Goal: Task Accomplishment & Management: Manage account settings

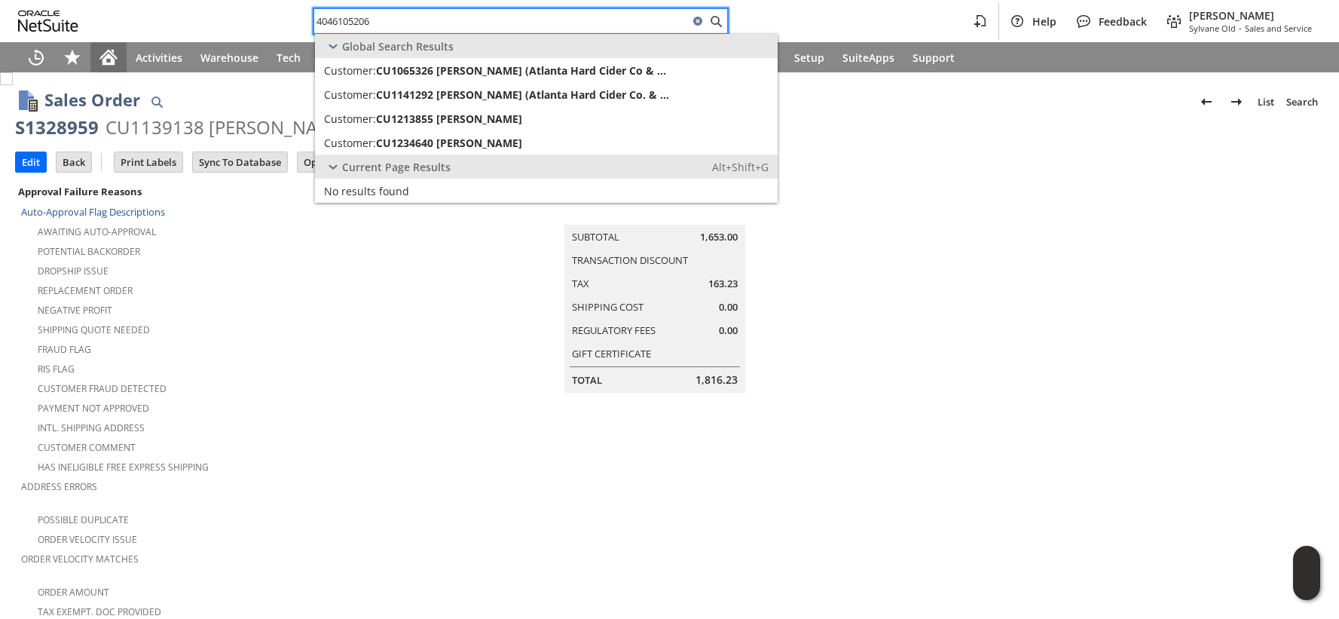
click at [100, 58] on icon "Home" at bounding box center [108, 55] width 17 height 10
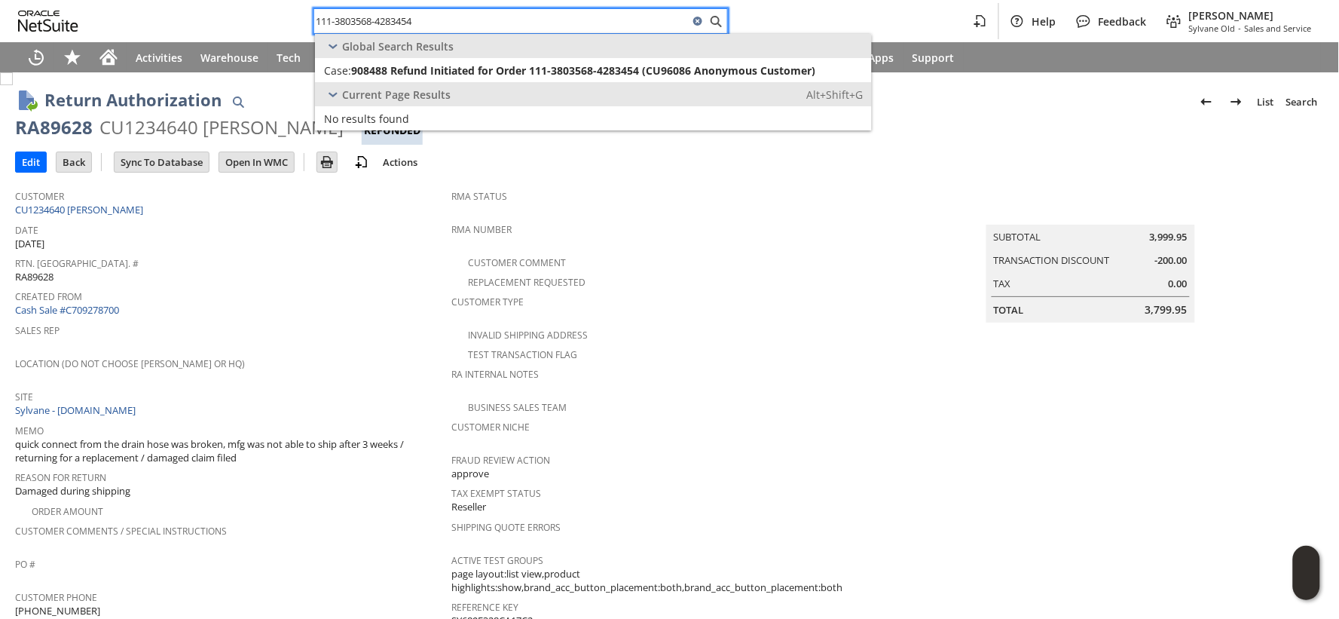
click at [366, 16] on input "111-3803568-4283454" at bounding box center [501, 21] width 375 height 18
paste input "4-0140877-6933016"
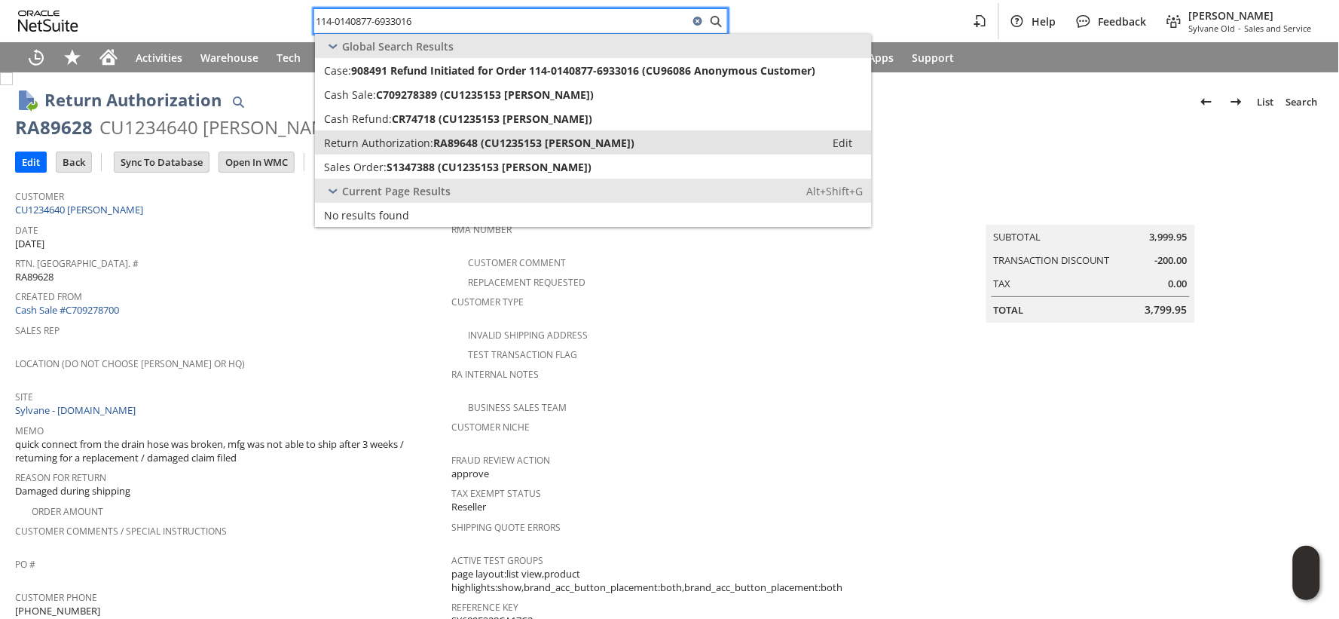
type input "114-0140877-6933016"
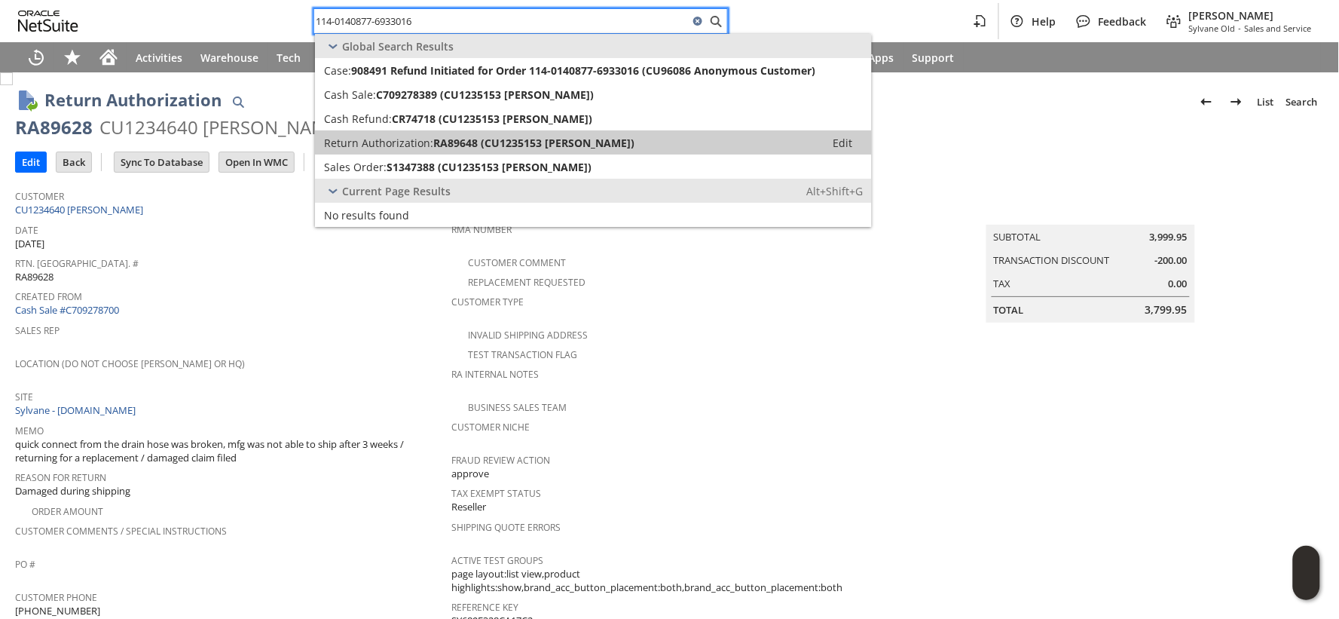
click at [384, 138] on span "Return Authorization:" at bounding box center [378, 143] width 109 height 14
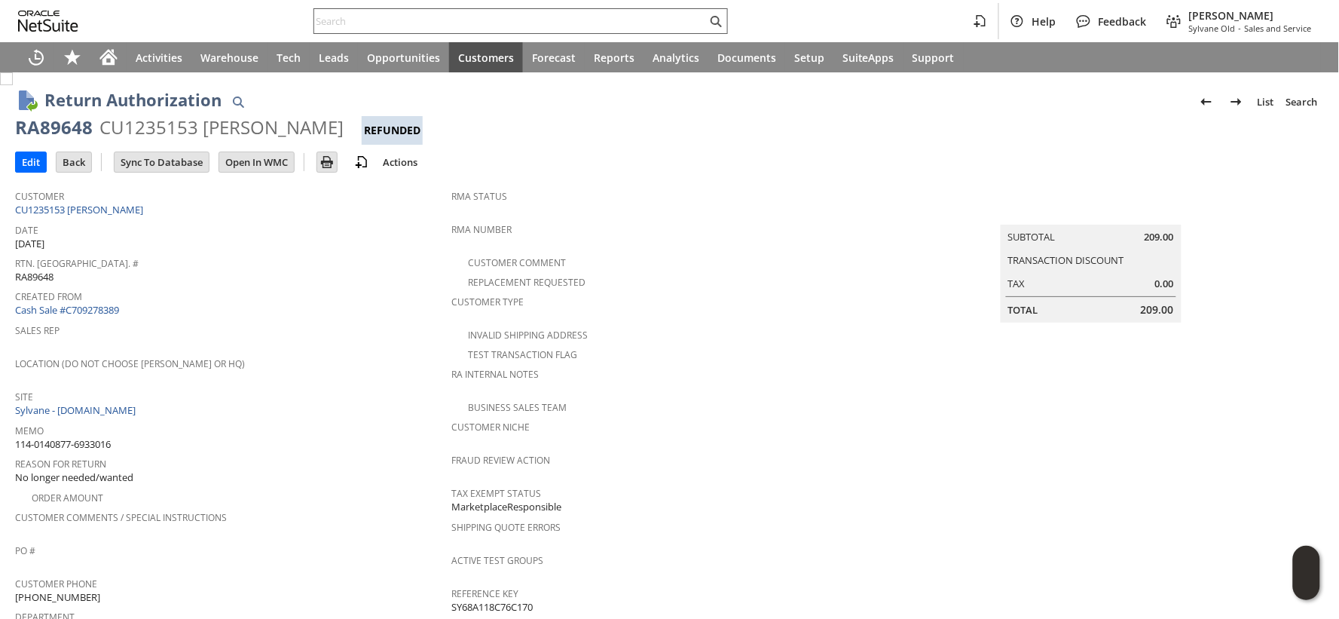
click at [410, 19] on input "text" at bounding box center [510, 21] width 393 height 18
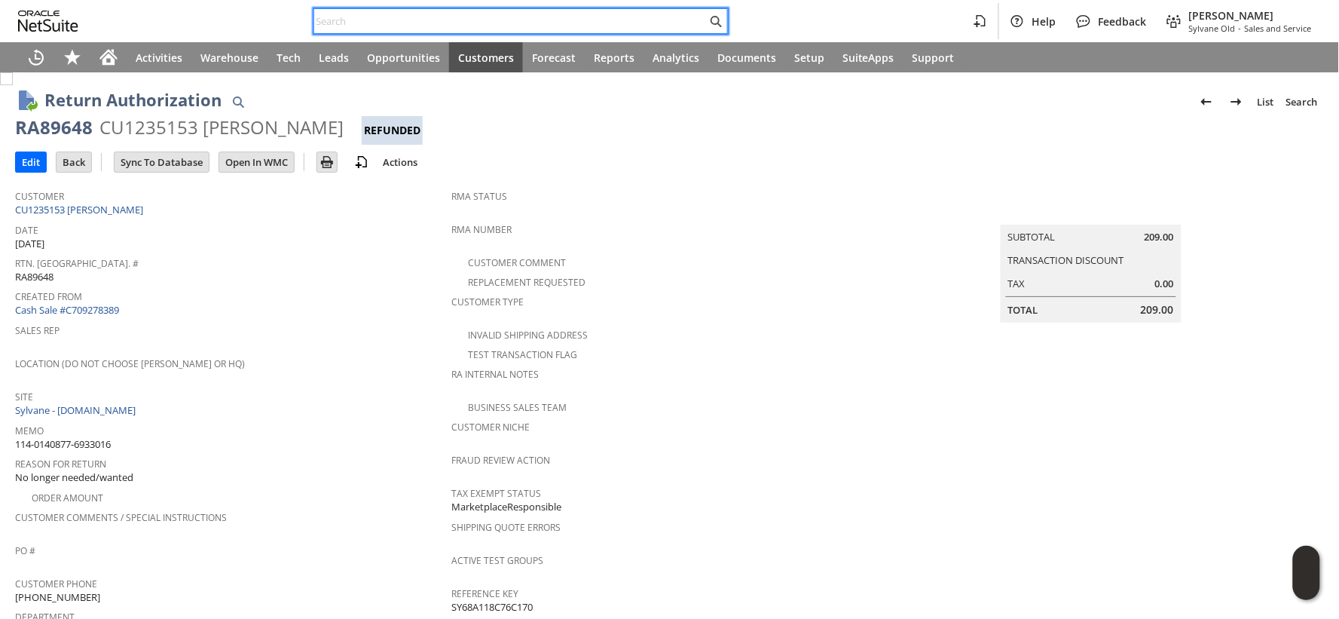
paste input "114-6518324-7431459"
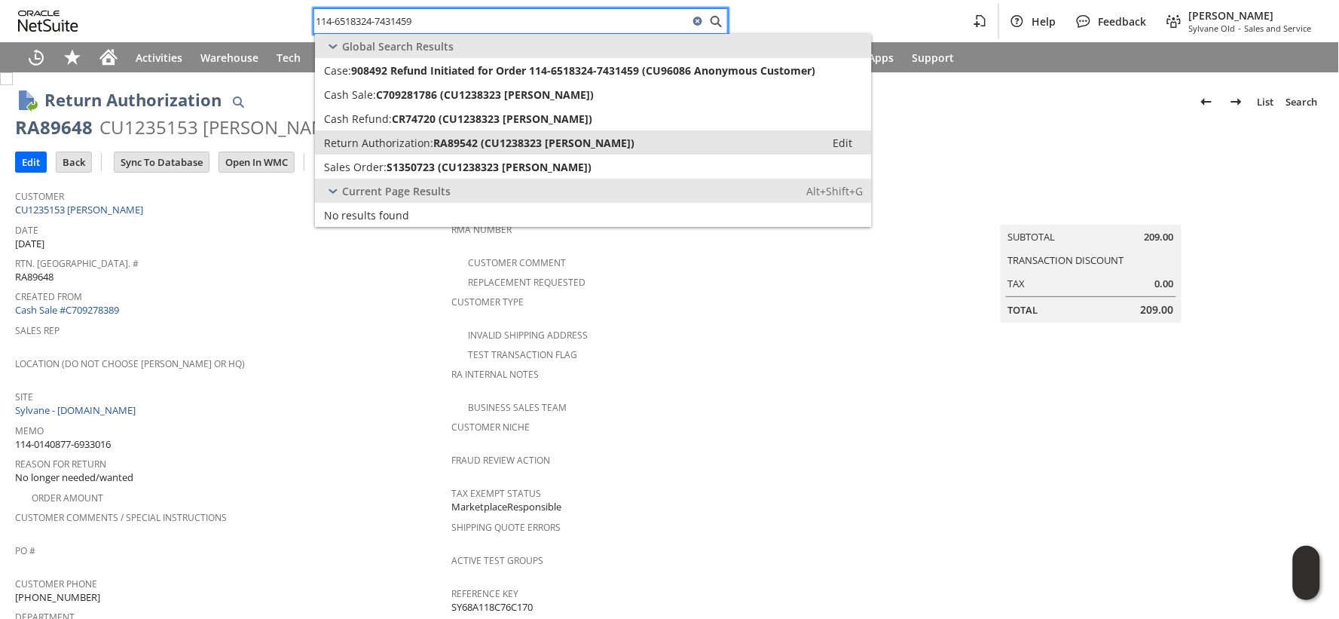
type input "114-6518324-7431459"
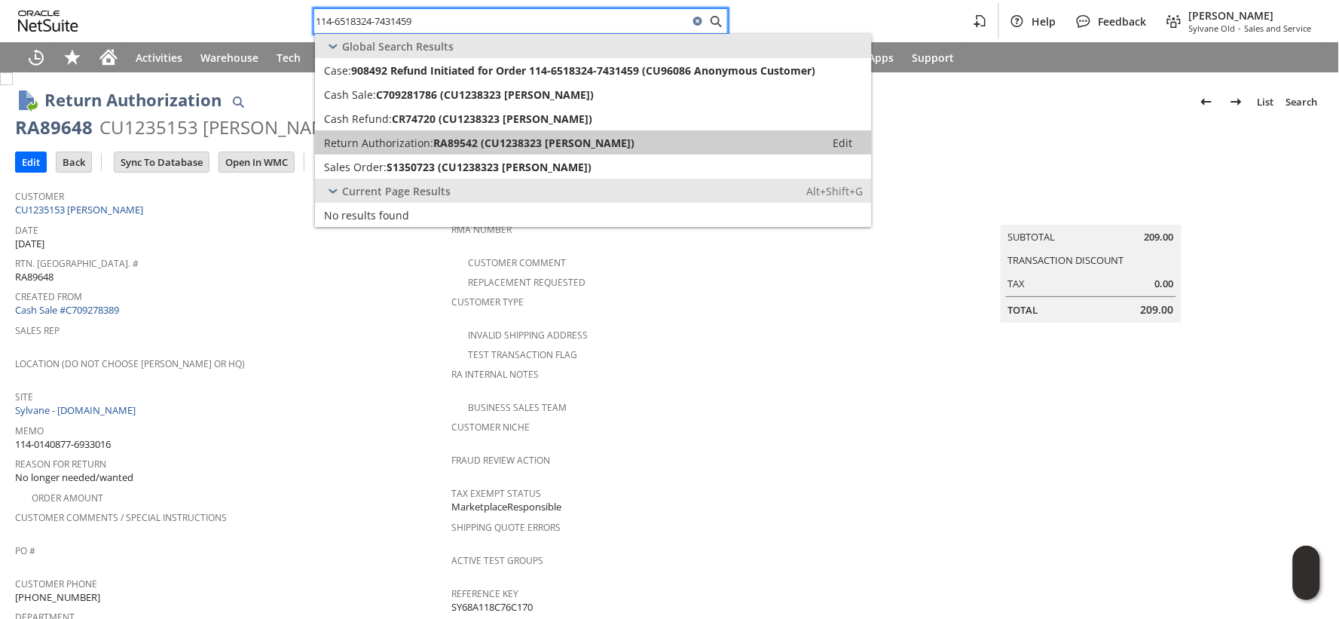
click at [404, 139] on span "Return Authorization:" at bounding box center [378, 143] width 109 height 14
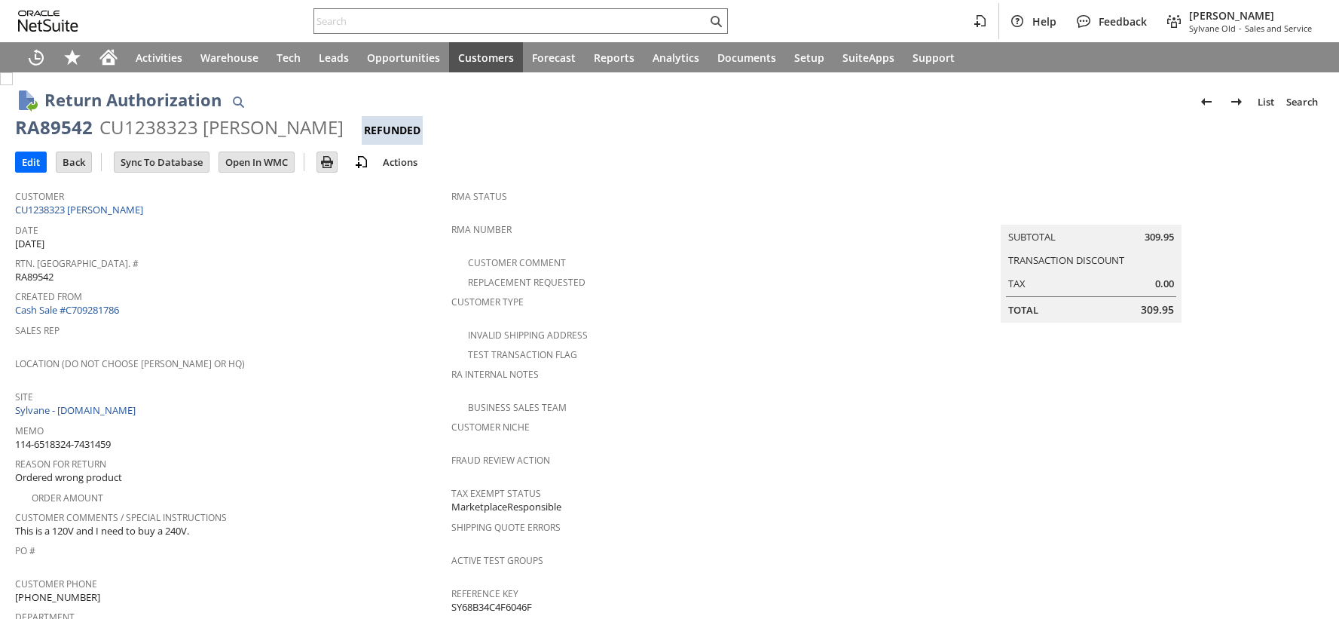
click at [170, 127] on div "CU1238323 Katie Burleigh" at bounding box center [221, 127] width 244 height 24
click at [373, 12] on input "text" at bounding box center [510, 21] width 393 height 18
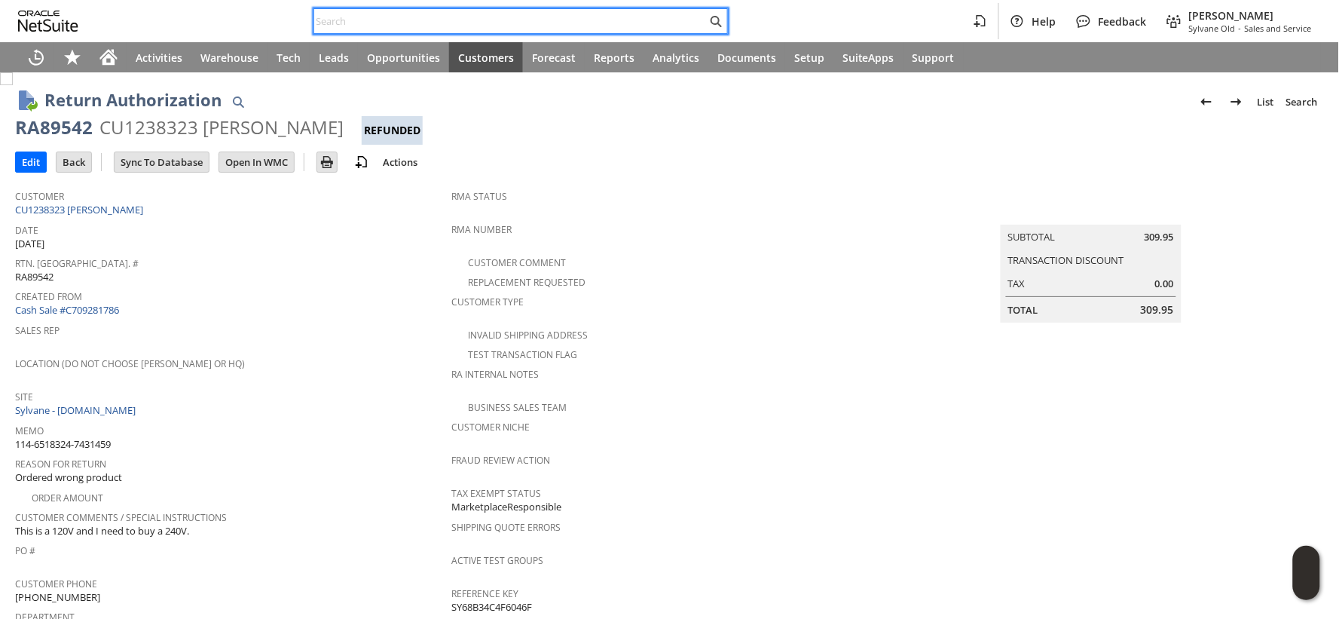
paste input "114-9552977-7186651"
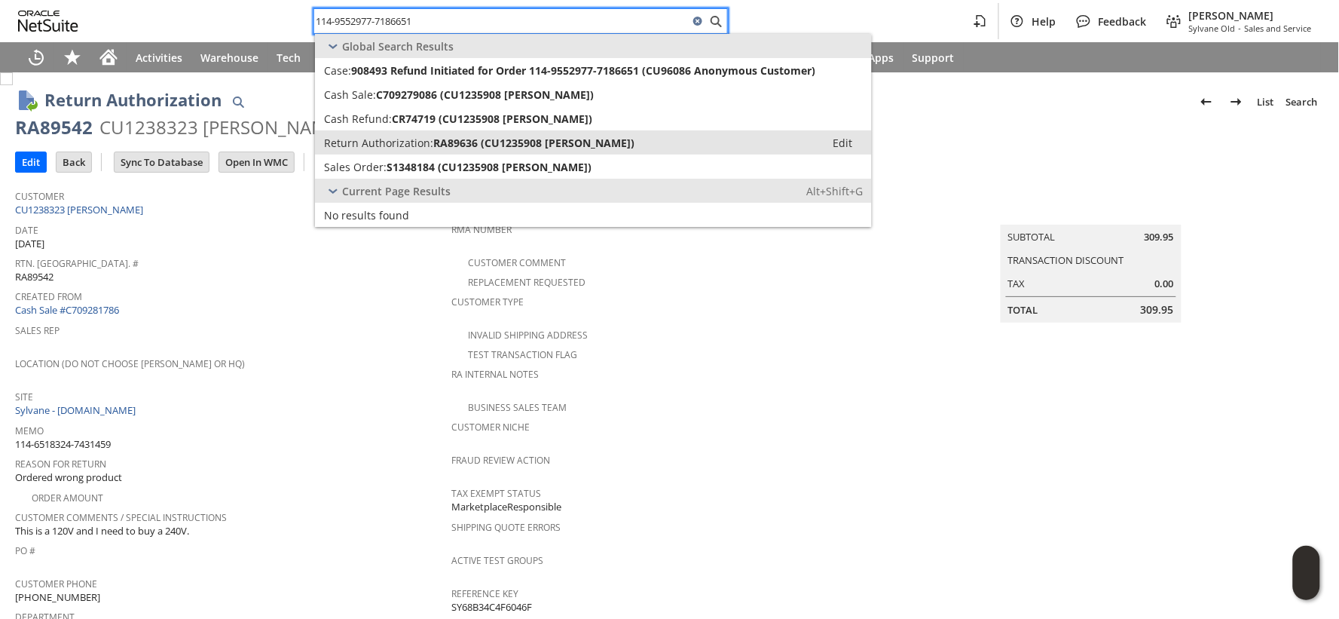
type input "114-9552977-7186651"
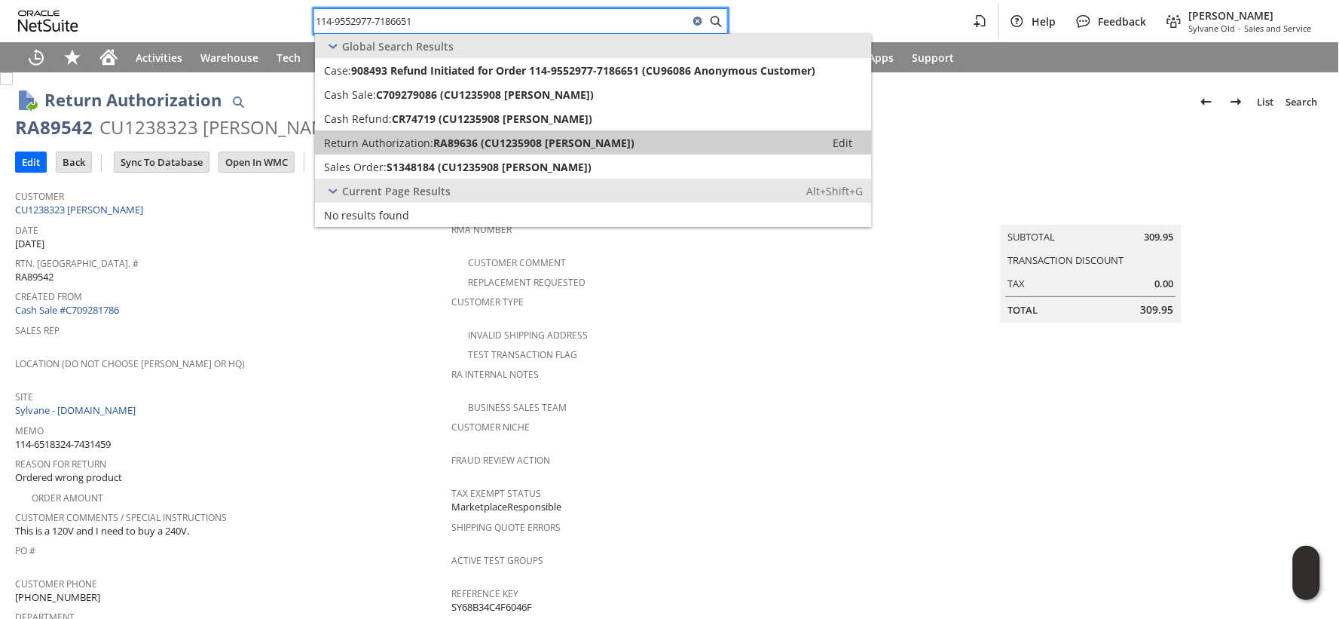
click at [381, 137] on span "Return Authorization:" at bounding box center [378, 143] width 109 height 14
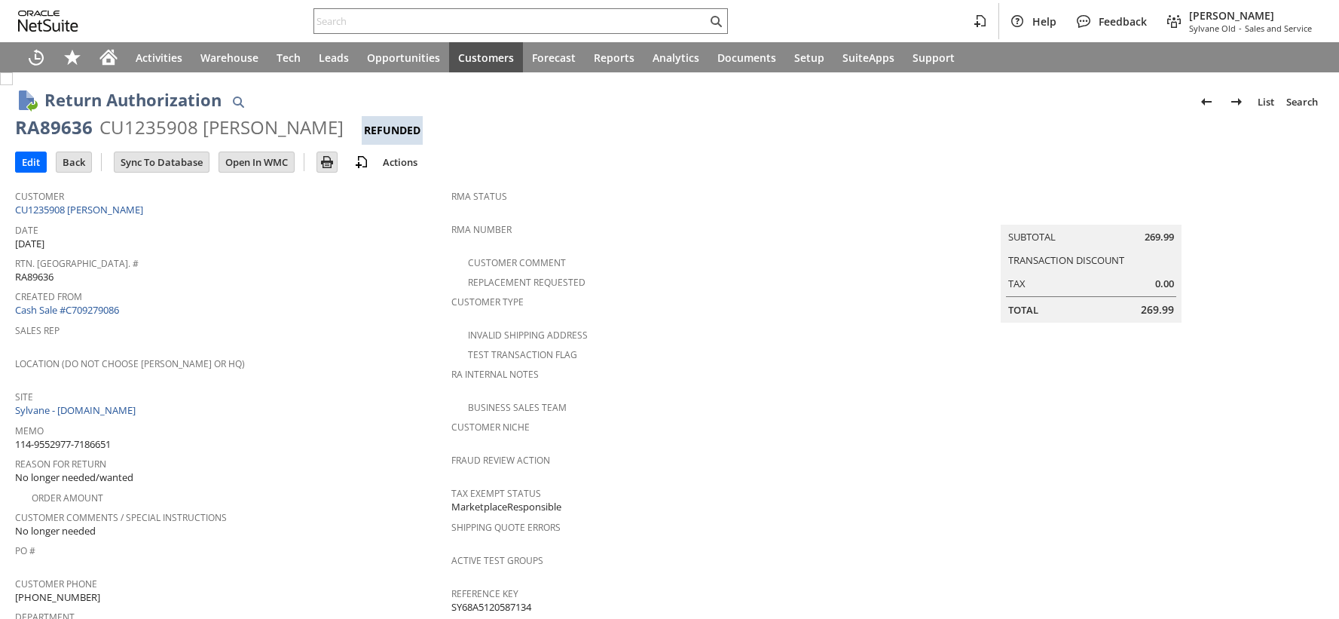
click at [156, 125] on div "CU1235908 David Nguyen" at bounding box center [221, 127] width 244 height 24
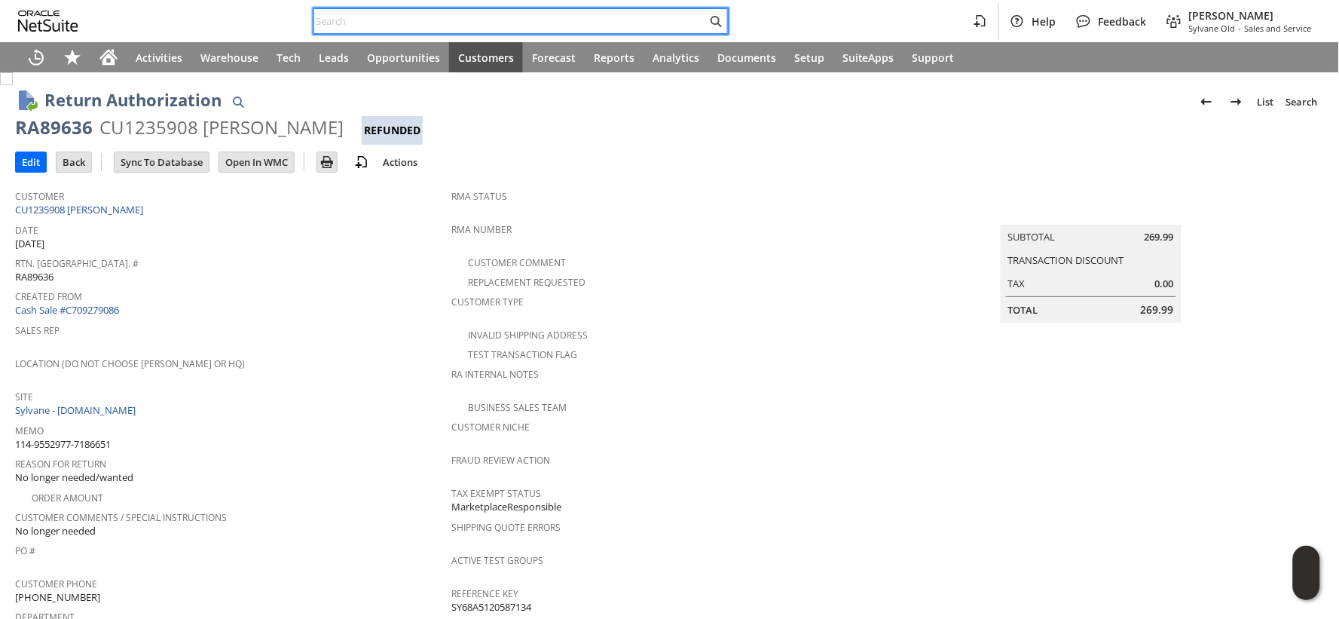
click at [367, 20] on input "text" at bounding box center [510, 21] width 393 height 18
paste input "111-6513418-0401007"
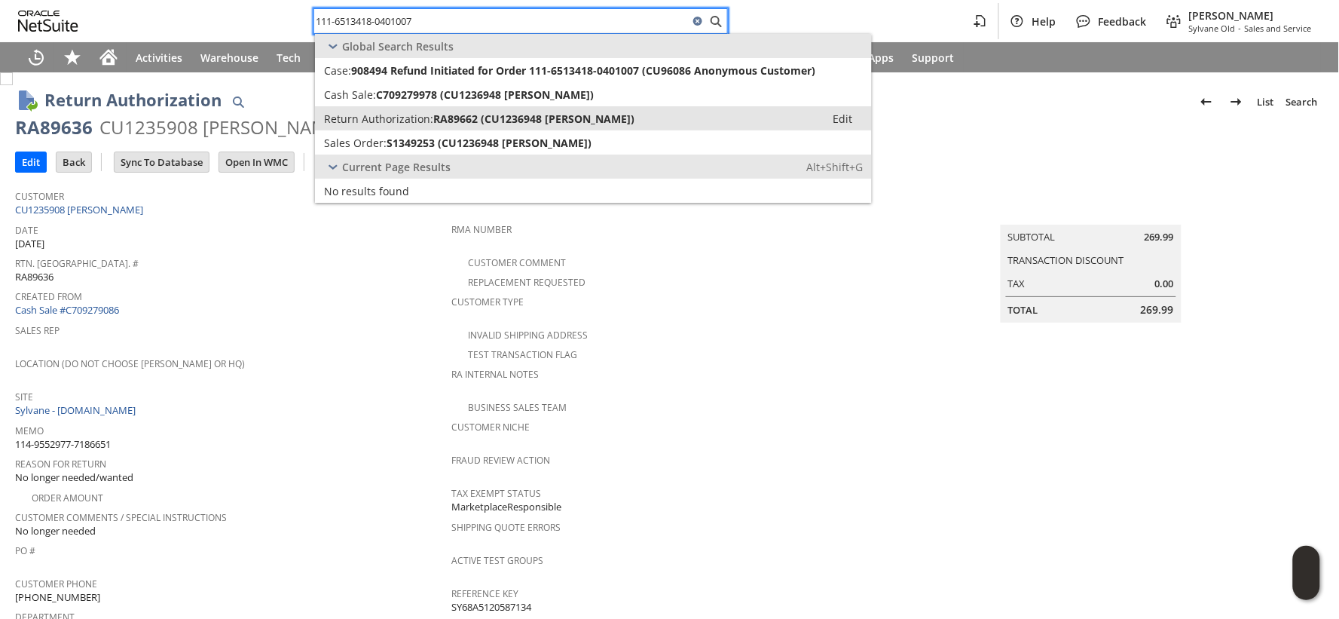
type input "111-6513418-0401007"
click at [387, 116] on span "Return Authorization:" at bounding box center [378, 119] width 109 height 14
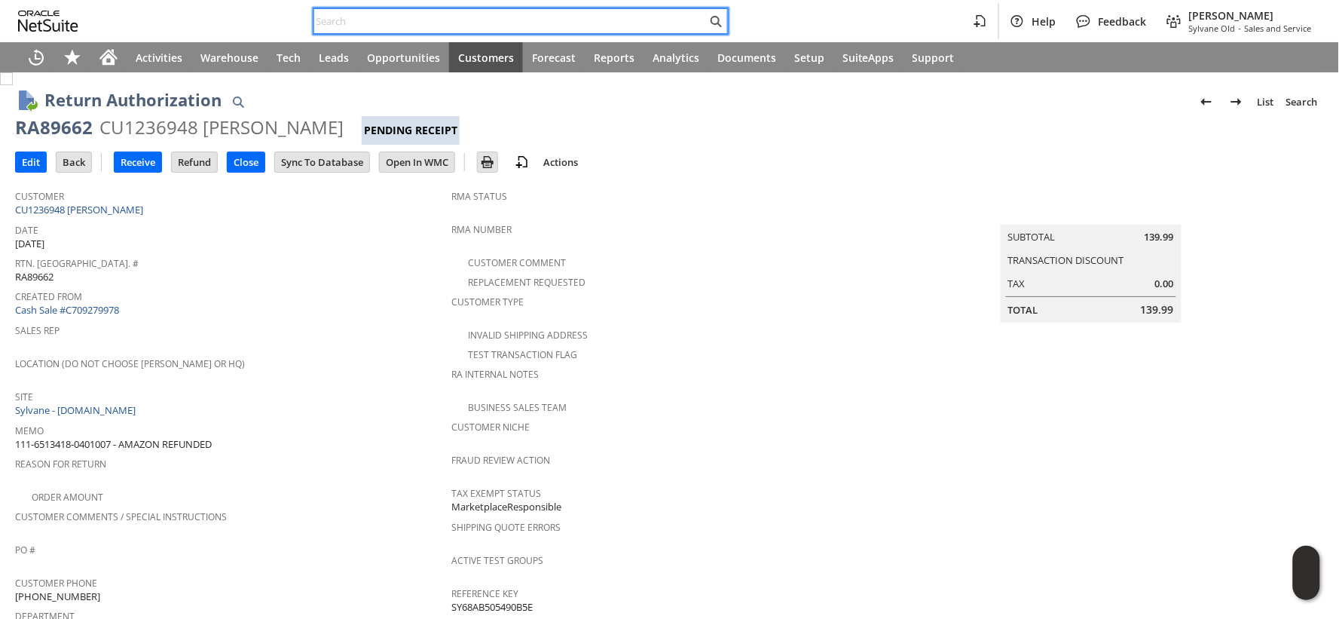
click at [373, 20] on input "text" at bounding box center [510, 21] width 393 height 18
paste input "113-4158029-4657016"
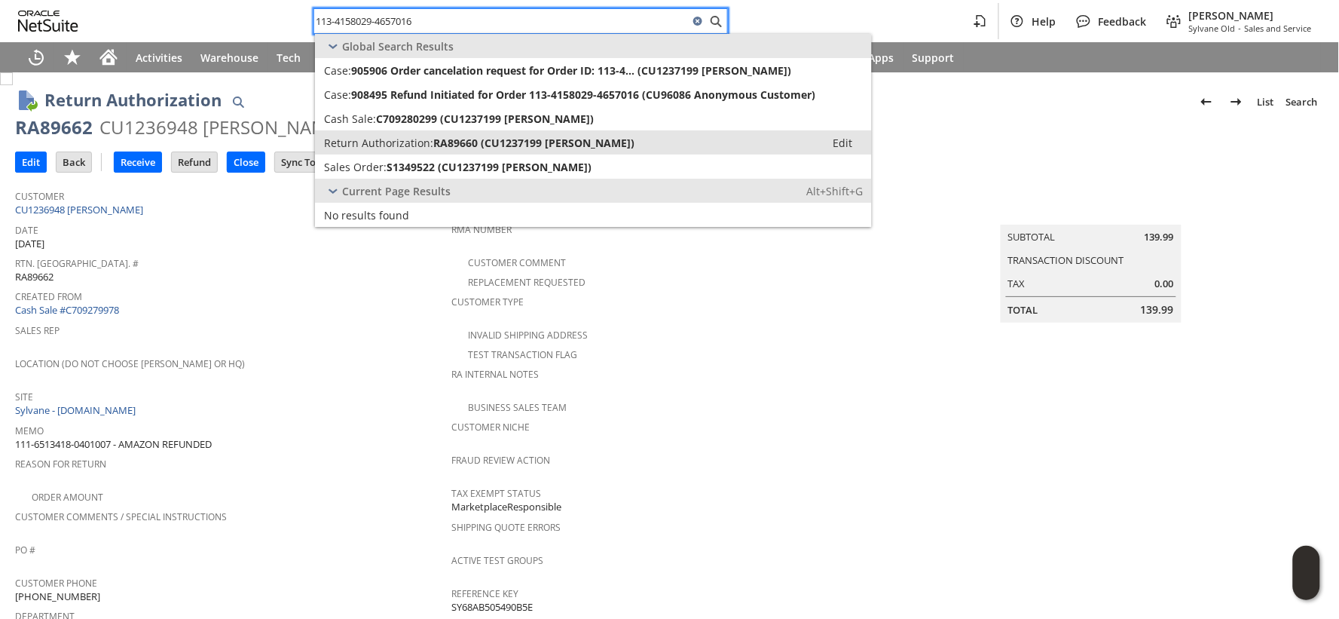
type input "113-4158029-4657016"
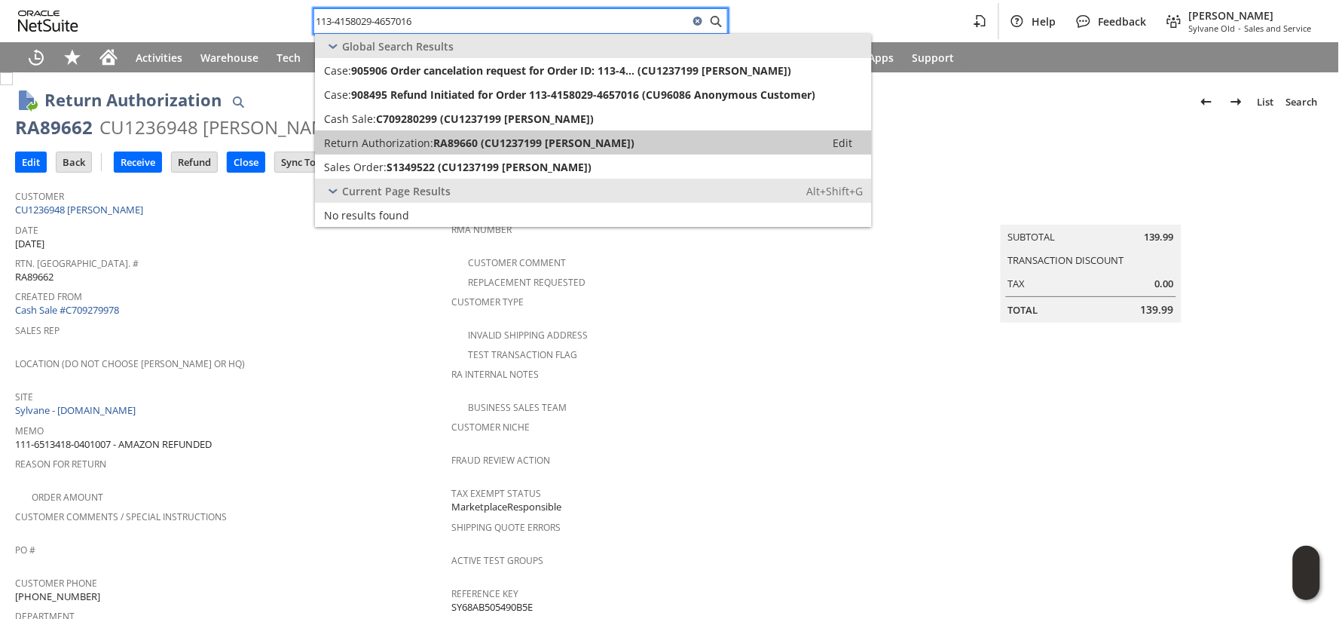
click at [390, 143] on span "Return Authorization:" at bounding box center [378, 143] width 109 height 14
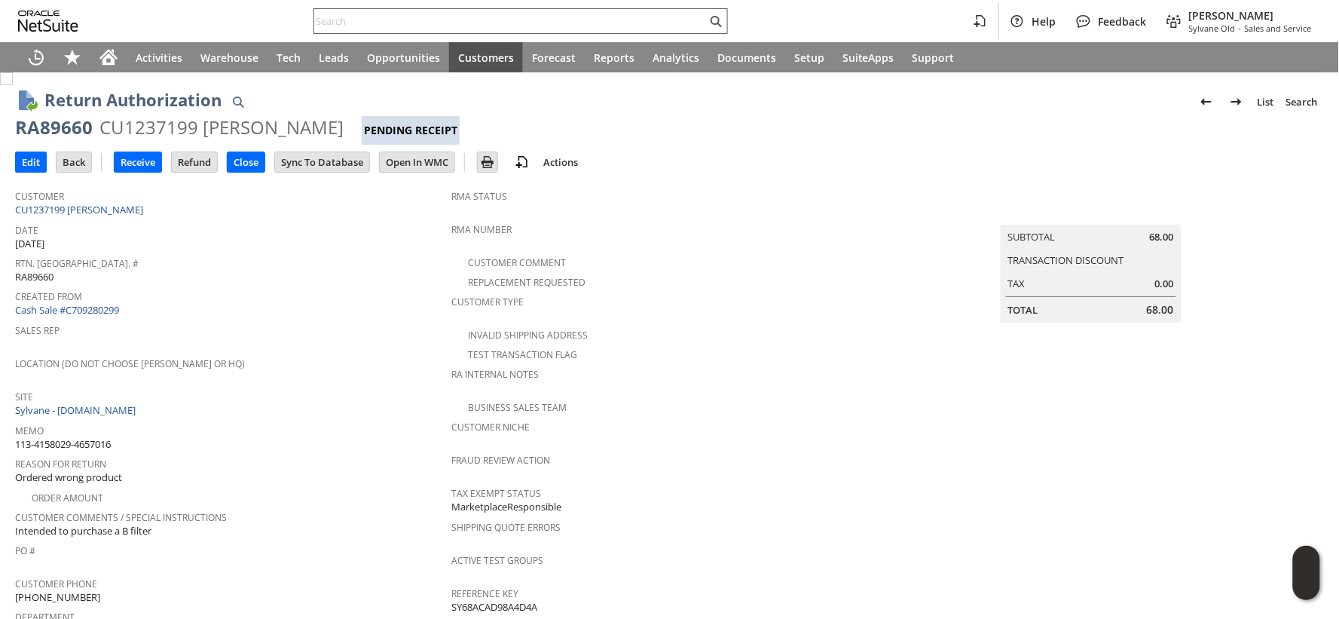
click at [396, 15] on input "text" at bounding box center [510, 21] width 393 height 18
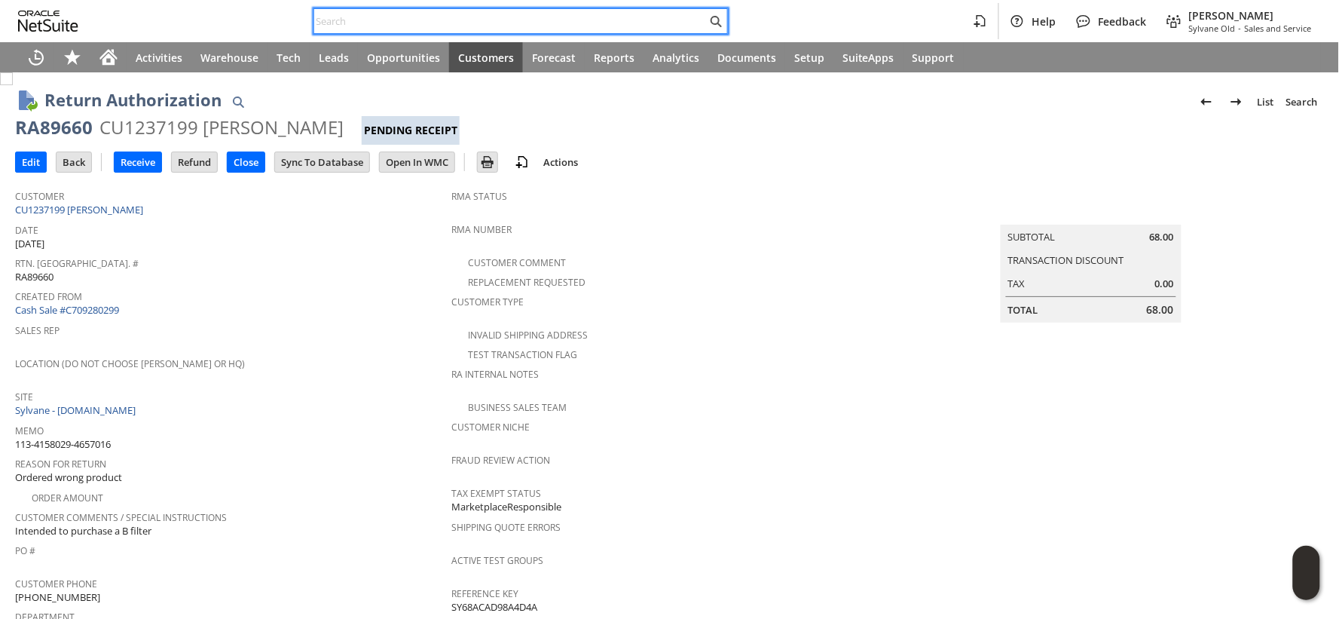
paste input "112-6355065-7321037"
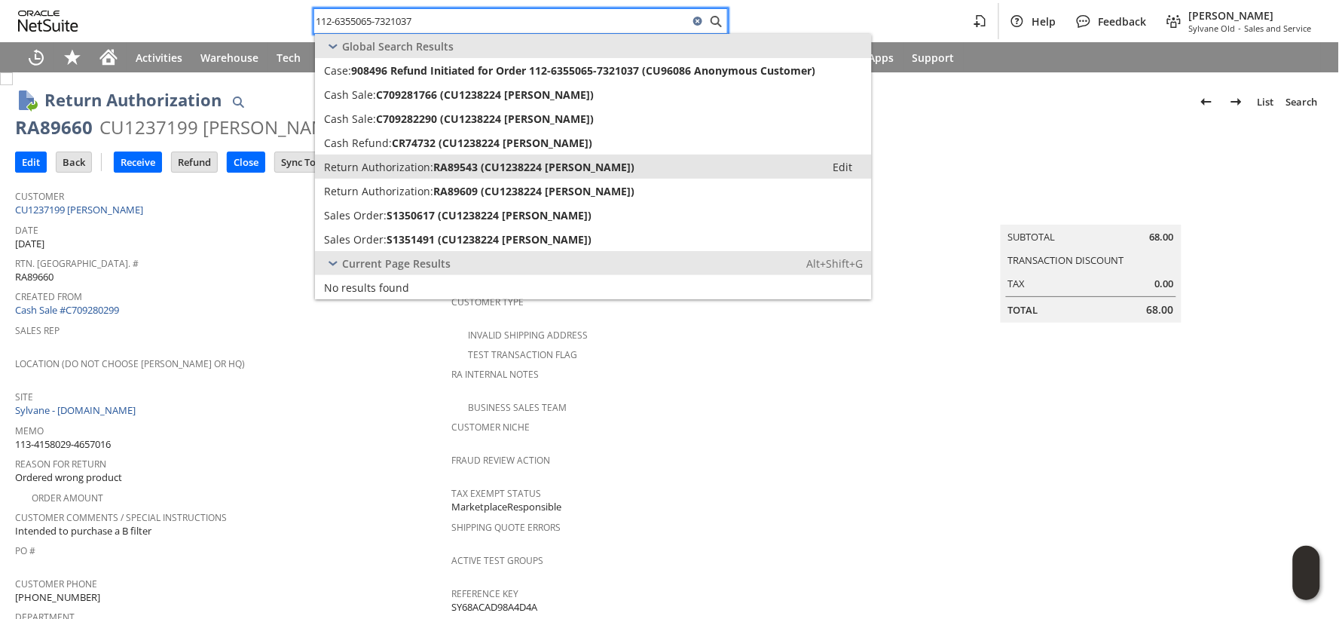
type input "112-6355065-7321037"
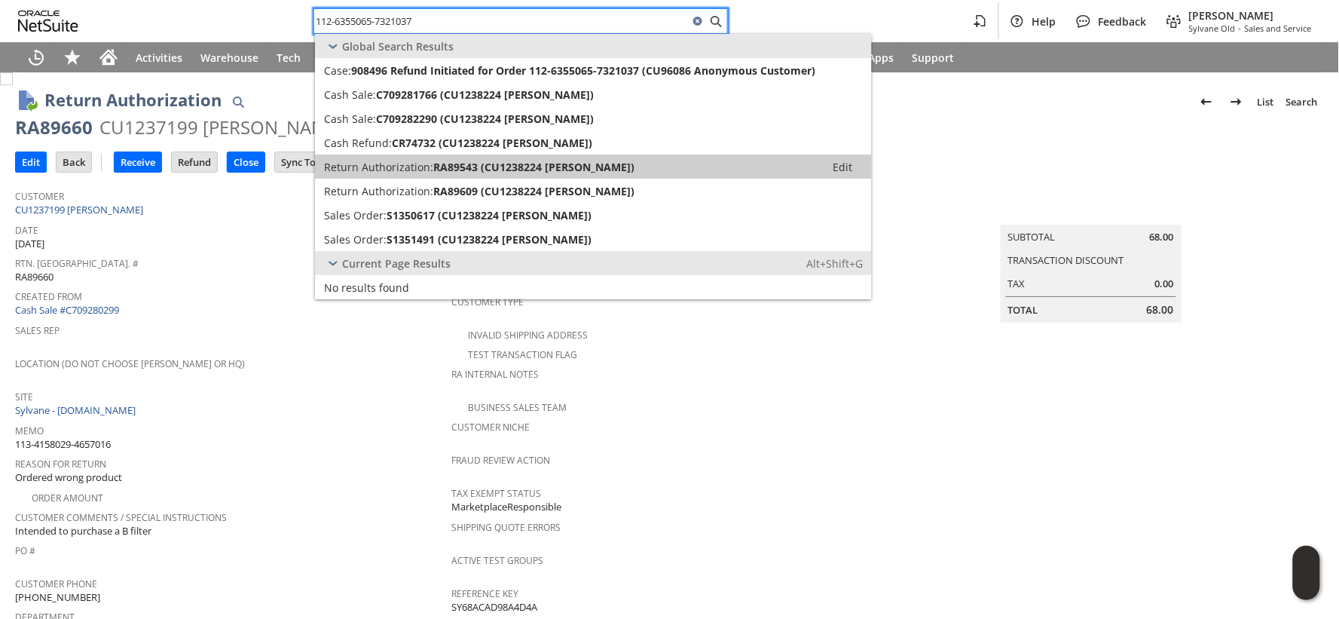
click at [415, 169] on span "Return Authorization:" at bounding box center [378, 167] width 109 height 14
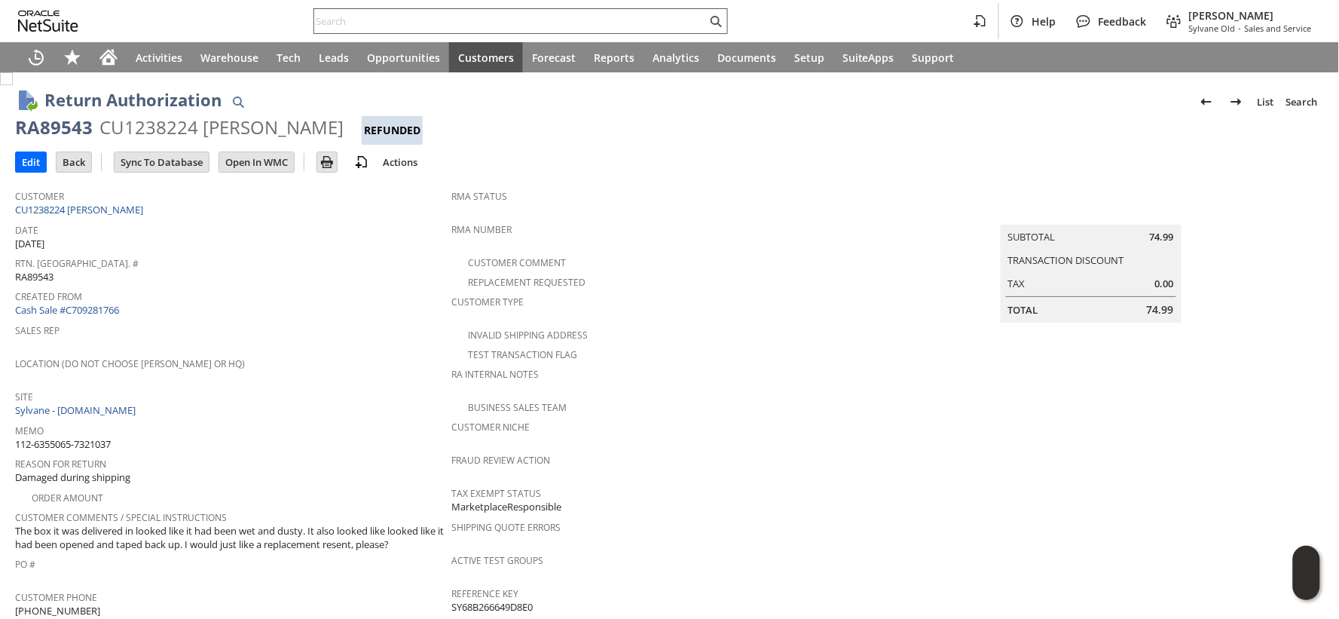
click at [369, 9] on div at bounding box center [520, 21] width 414 height 26
click at [371, 12] on input "text" at bounding box center [510, 21] width 393 height 18
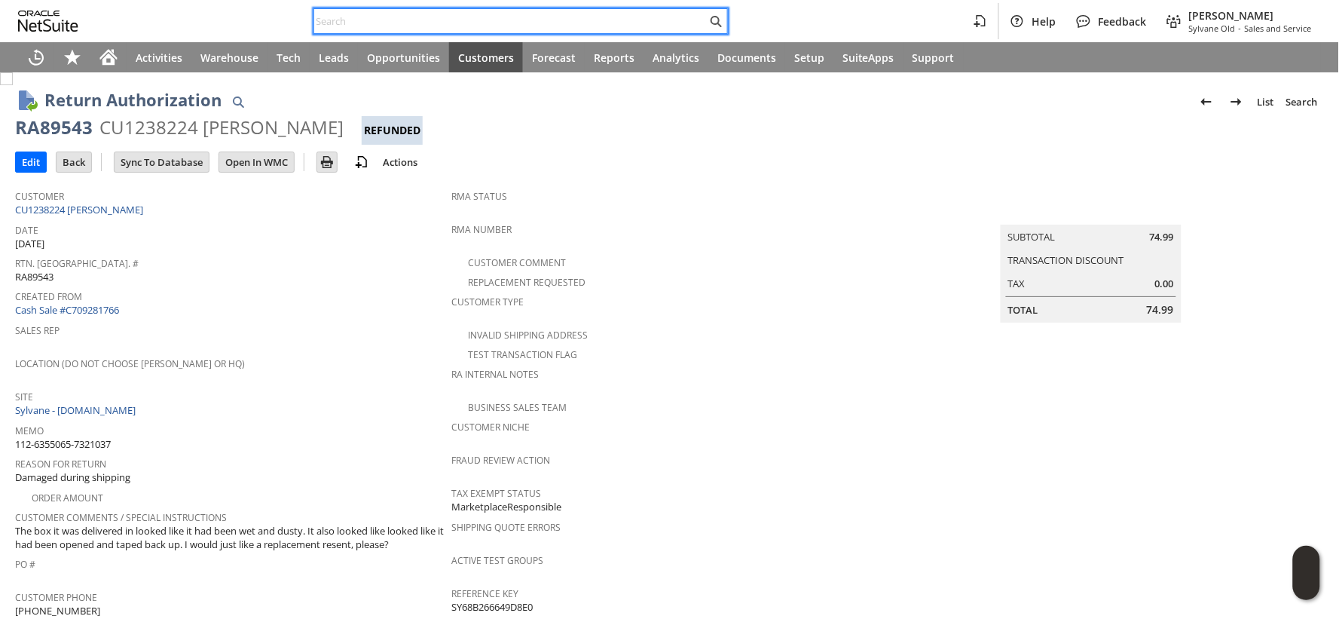
paste input "114-5331818-5657811"
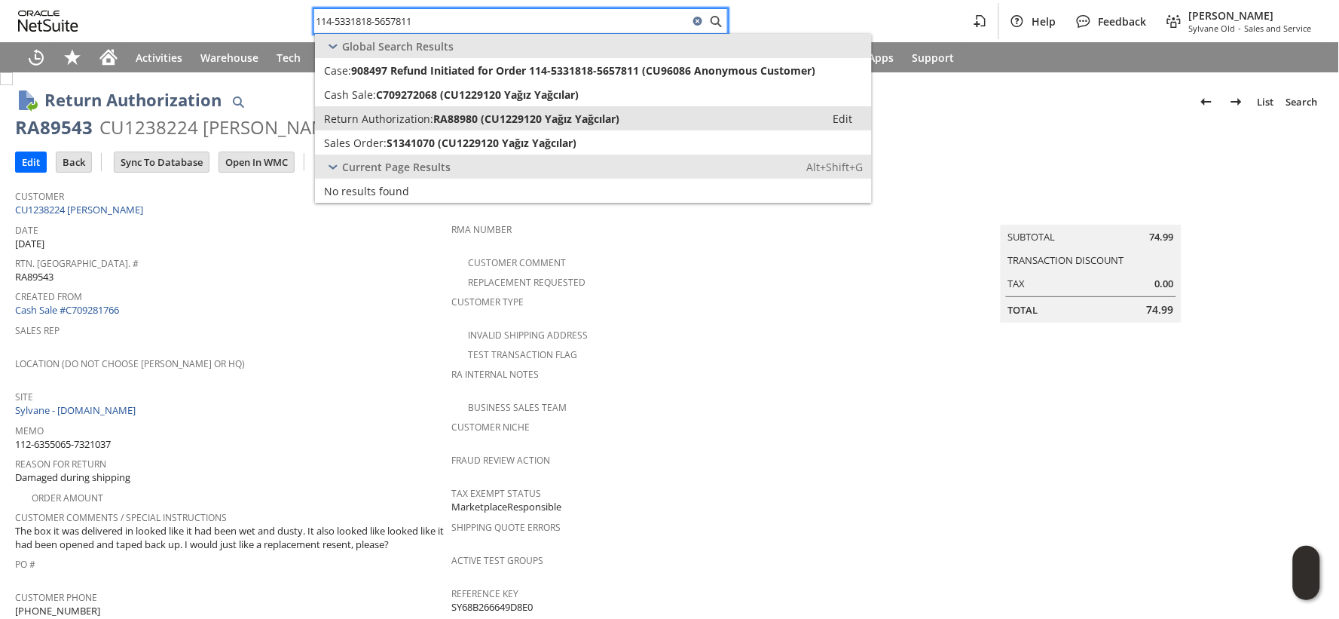
type input "114-5331818-5657811"
click at [375, 117] on span "Return Authorization:" at bounding box center [378, 119] width 109 height 14
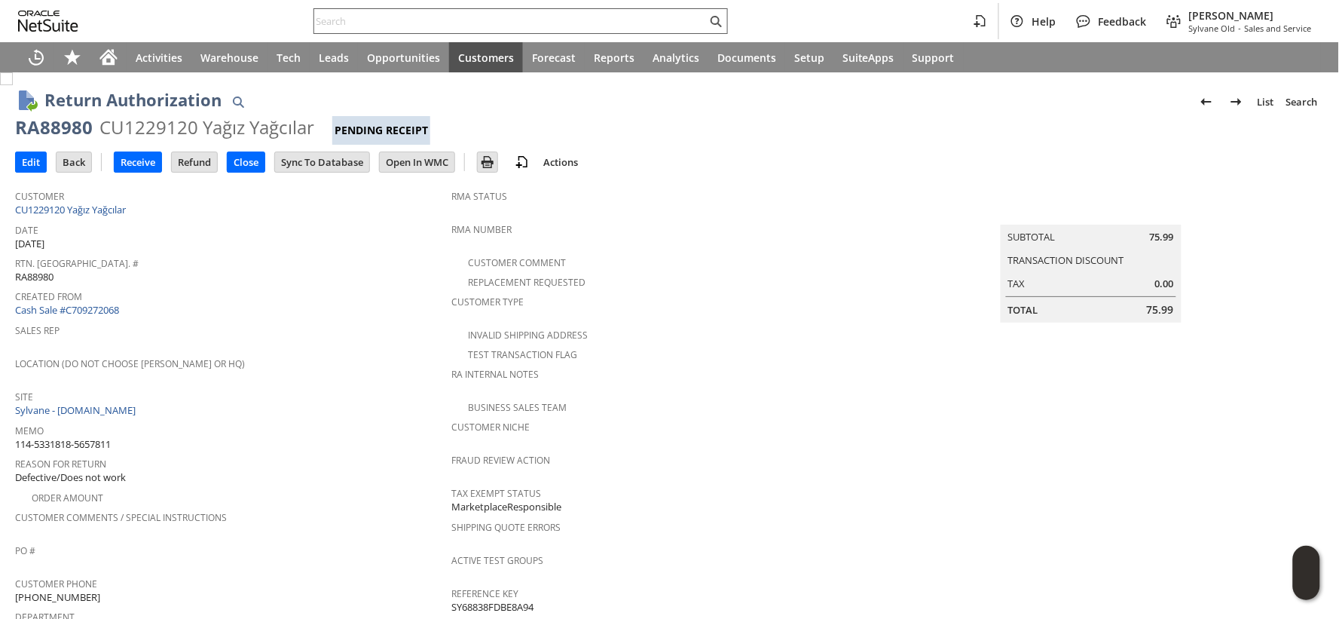
click at [349, 16] on input "text" at bounding box center [510, 21] width 393 height 18
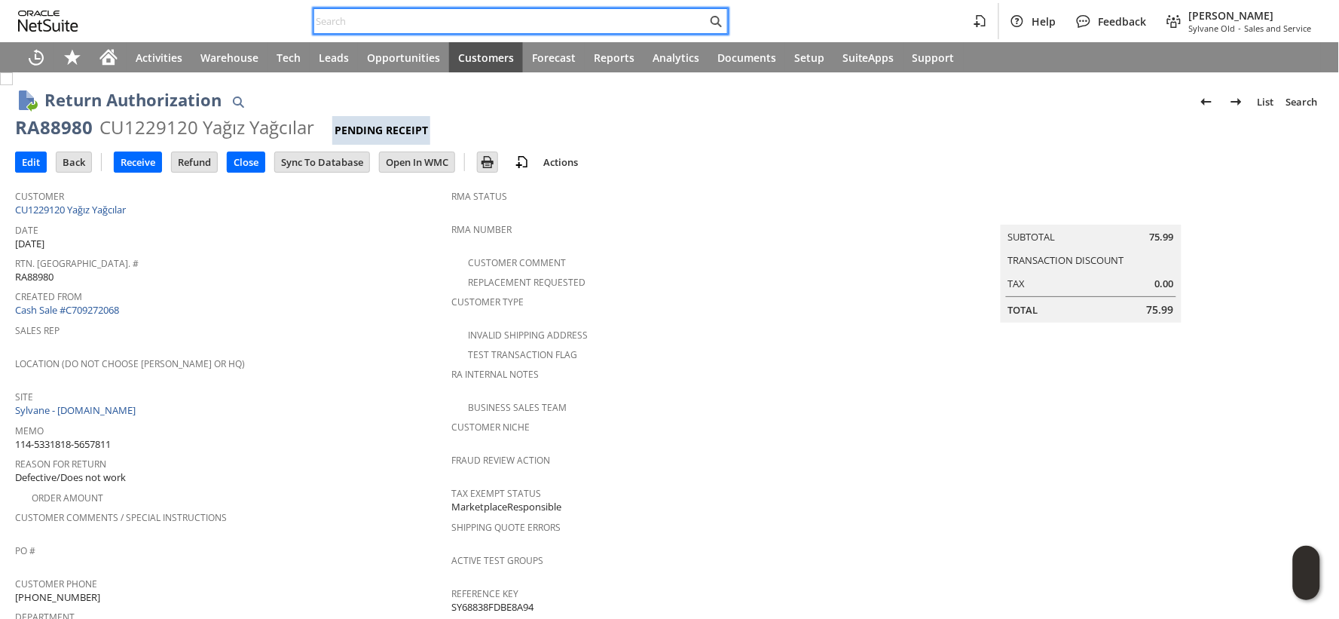
paste input "113-5725389-9769008"
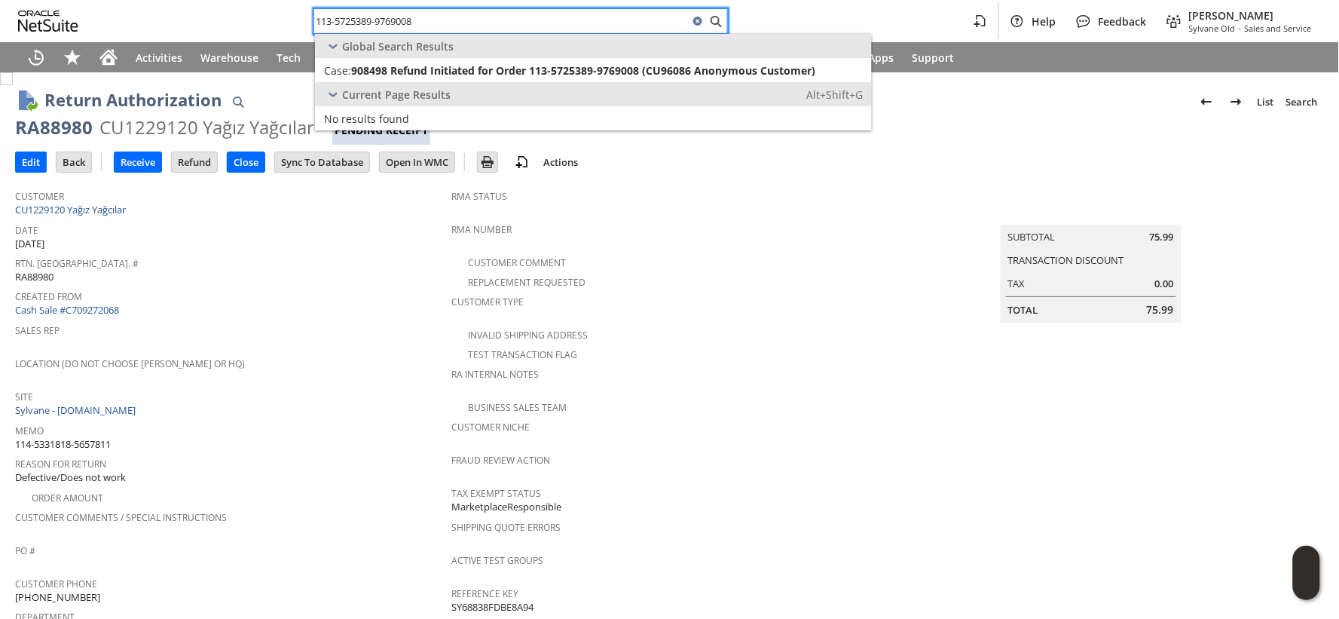
click at [359, 20] on input "113-5725389-9769008" at bounding box center [501, 21] width 375 height 18
paste input "4-1750170-7067462"
click at [375, 16] on input "114-1750170-7067462" at bounding box center [501, 21] width 375 height 18
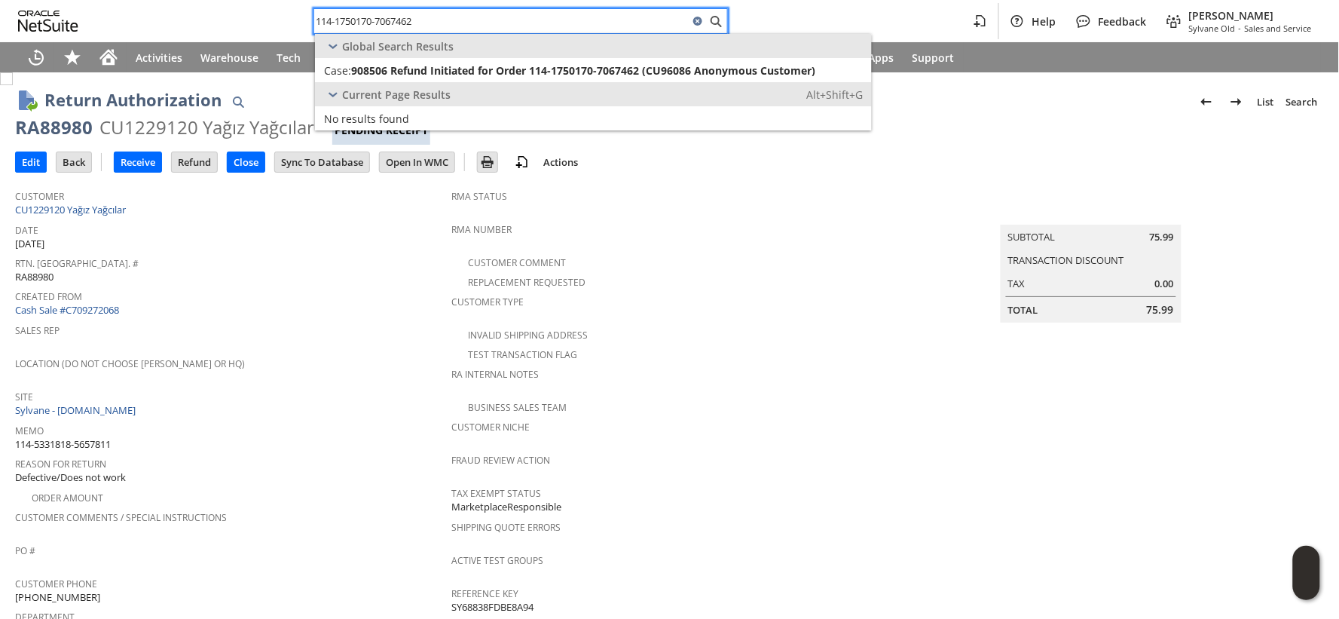
click at [375, 16] on input "114-1750170-7067462" at bounding box center [501, 21] width 375 height 18
click at [375, 17] on input "114-1750170-7067462" at bounding box center [501, 21] width 375 height 18
paste input "2-4610012-7330651"
click at [392, 21] on input "112-4610012-7330651" at bounding box center [501, 21] width 375 height 18
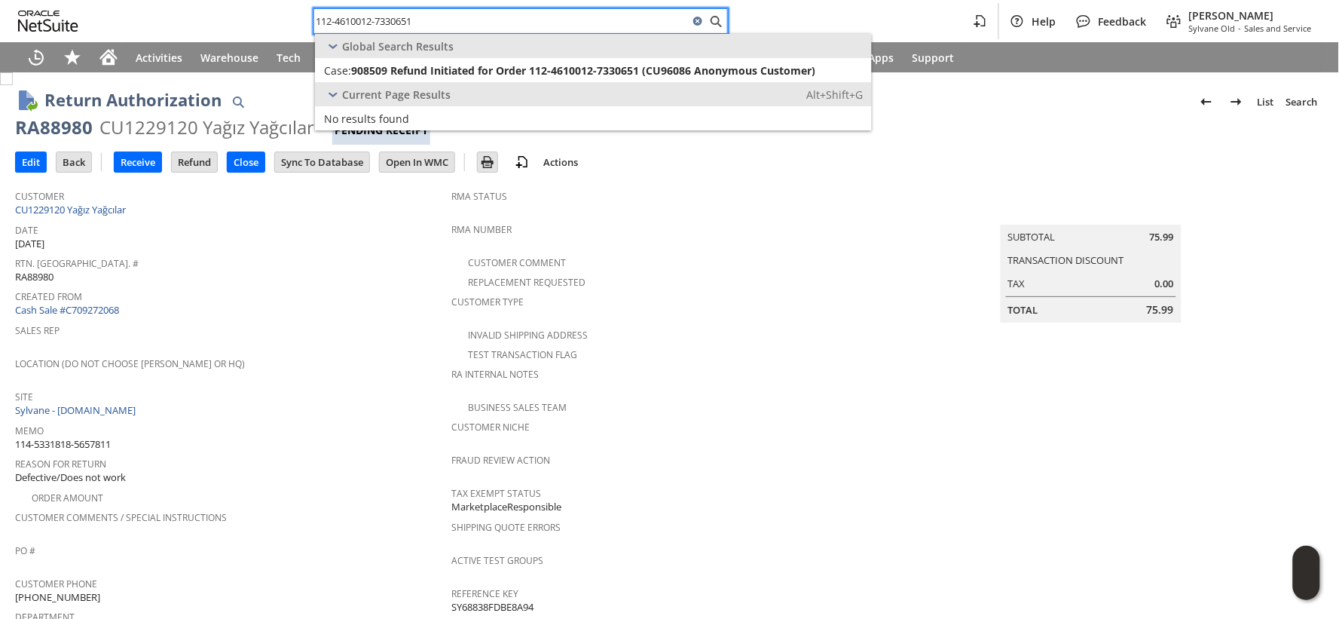
click at [392, 21] on input "112-4610012-7330651" at bounding box center [501, 21] width 375 height 18
paste input "4-2399398-7722637"
click at [369, 18] on input "114-2399398-7722637" at bounding box center [501, 21] width 375 height 18
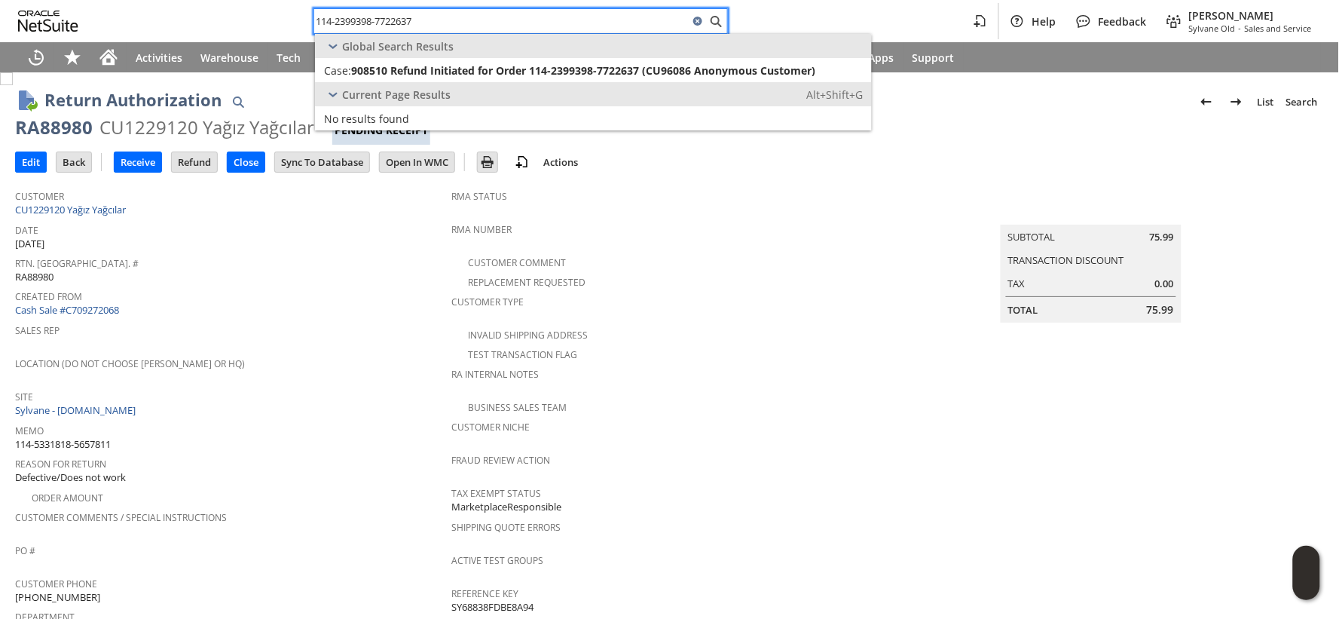
paste input "2-0230336-7434631"
click at [370, 16] on input "112-0230336-7434631" at bounding box center [501, 21] width 375 height 18
click at [370, 17] on input "112-0230336-7434631" at bounding box center [501, 21] width 375 height 18
paste input "1-3178665-0089853"
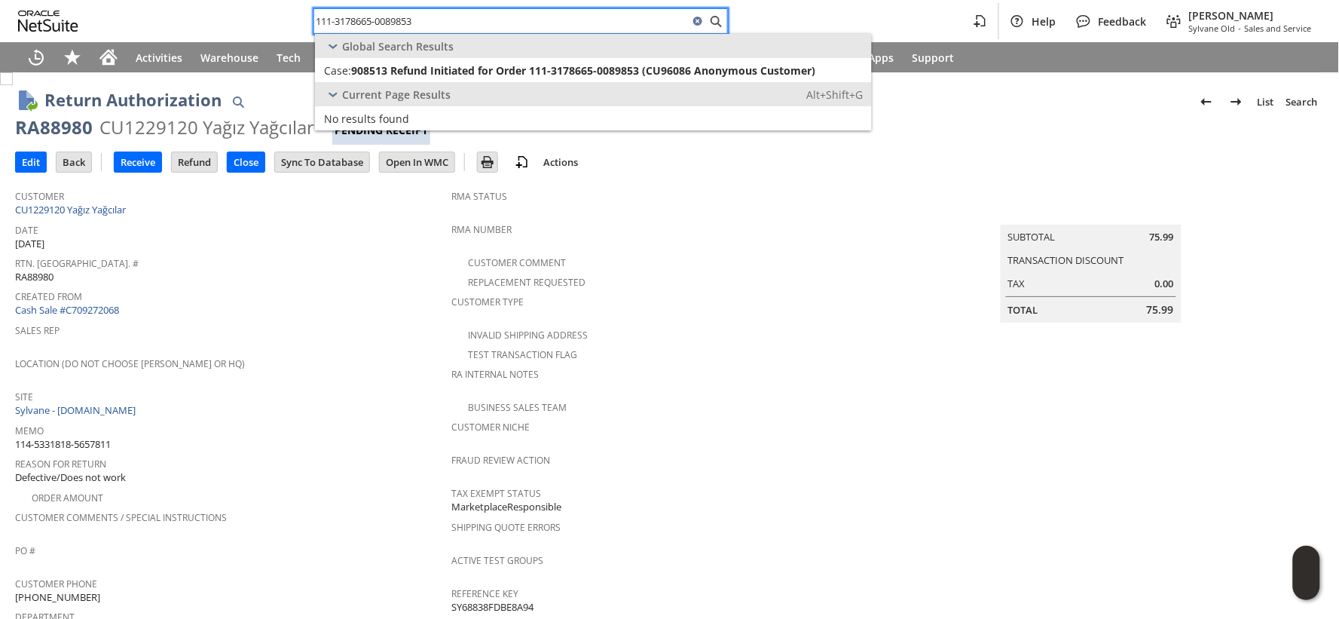
click at [362, 23] on input "111-3178665-0089853" at bounding box center [501, 21] width 375 height 18
paste input "5790036-7604234"
type input "111-5790036-7604234"
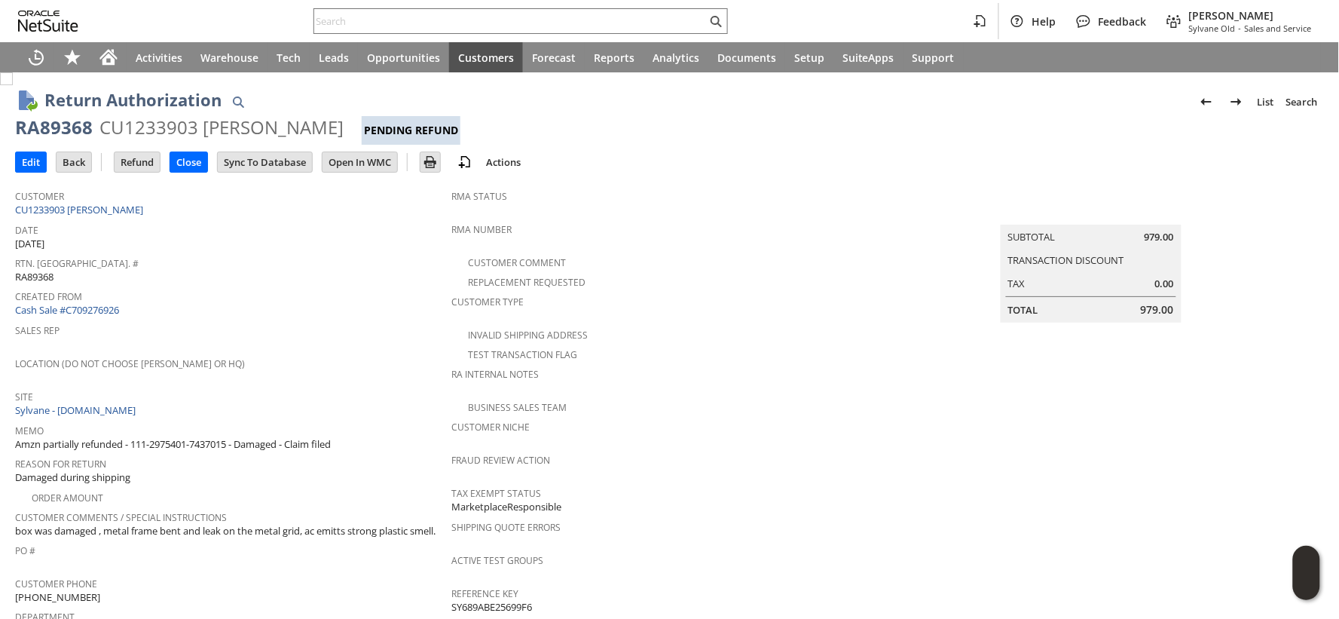
click at [140, 437] on span "Amzn partially refunded - 111-2975401-7437015 - Damaged - Claim filed" at bounding box center [173, 444] width 316 height 14
drag, startPoint x: 140, startPoint y: 433, endPoint x: 209, endPoint y: 430, distance: 69.4
click at [209, 437] on span "Amzn partially refunded - 111-2975401-7437015 - Damaged - Claim filed" at bounding box center [173, 444] width 316 height 14
copy span "111-2975401-7437015"
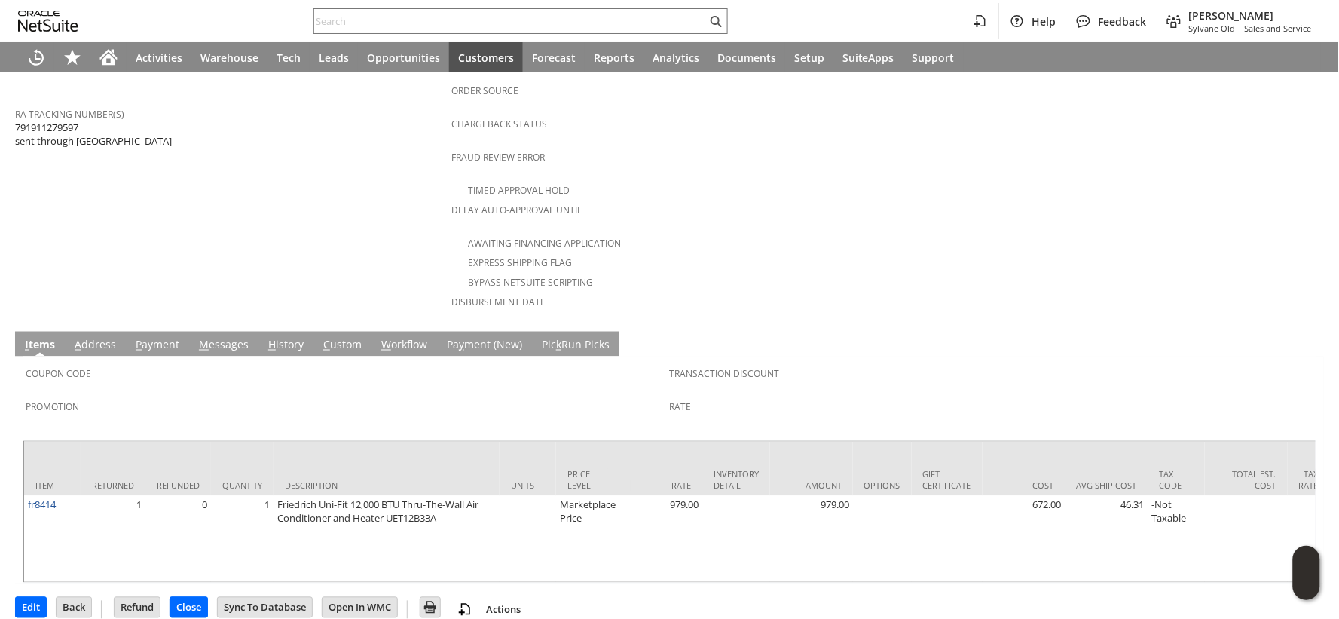
scroll to position [589, 0]
click at [149, 597] on input "Refund" at bounding box center [137, 607] width 45 height 20
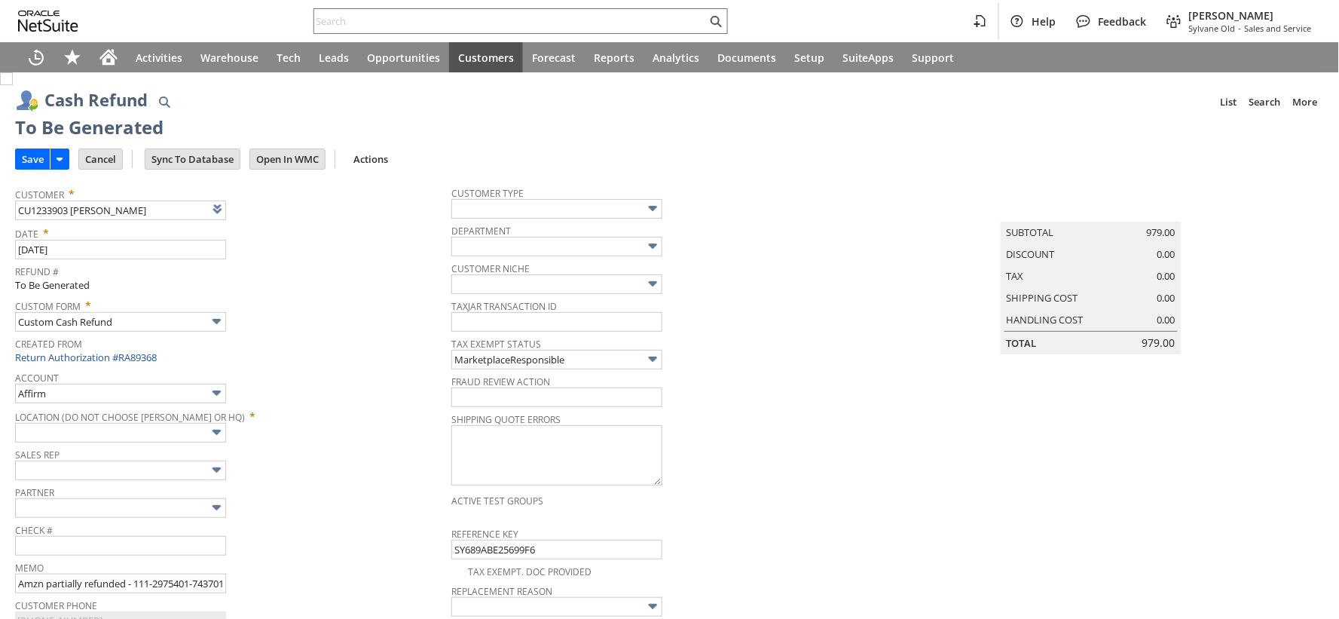
type input "Amazon Undeposited Funds"
type input "Headquarters : Head... : Pending Testing"
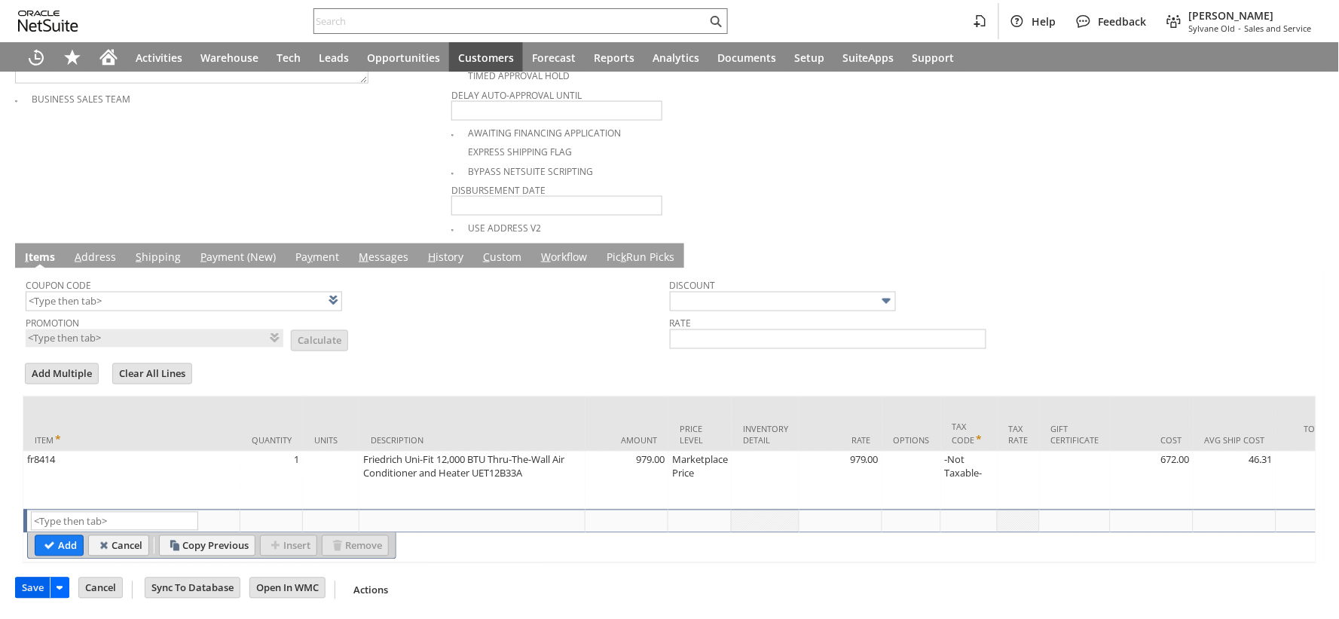
click at [26, 595] on input "Save" at bounding box center [33, 588] width 34 height 20
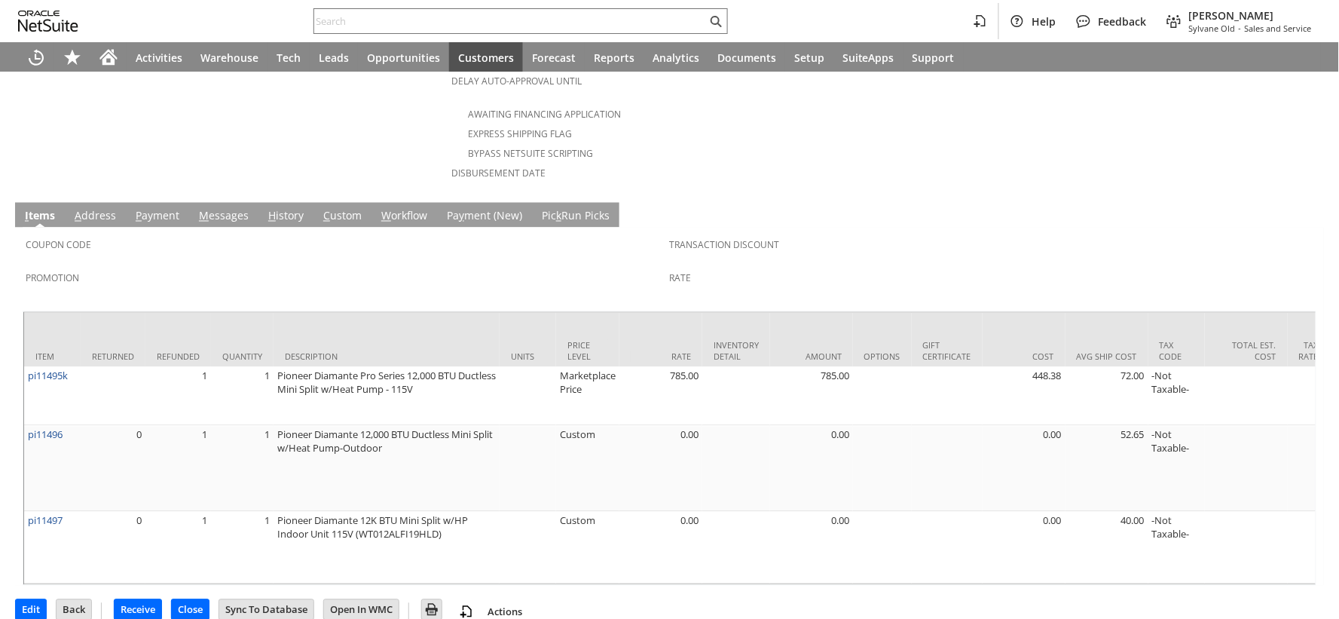
scroll to position [719, 0]
click at [282, 207] on link "H istory" at bounding box center [285, 215] width 43 height 17
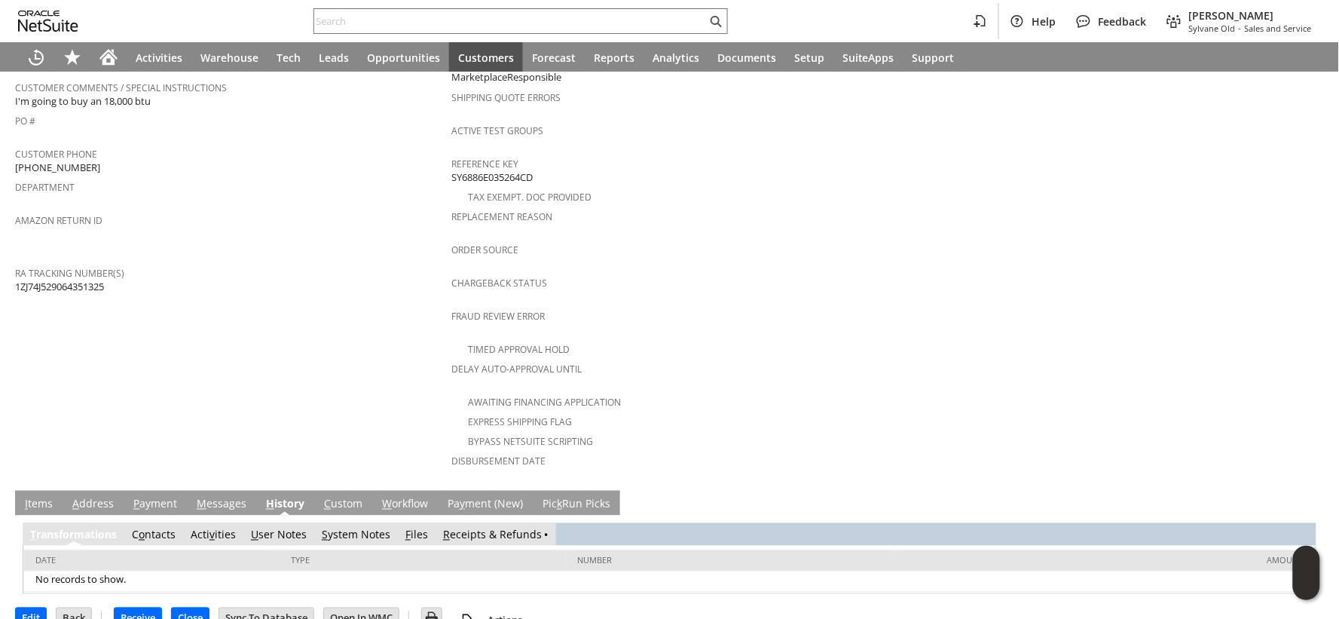
scroll to position [0, 0]
click at [341, 527] on link "S ystem Notes" at bounding box center [356, 534] width 69 height 14
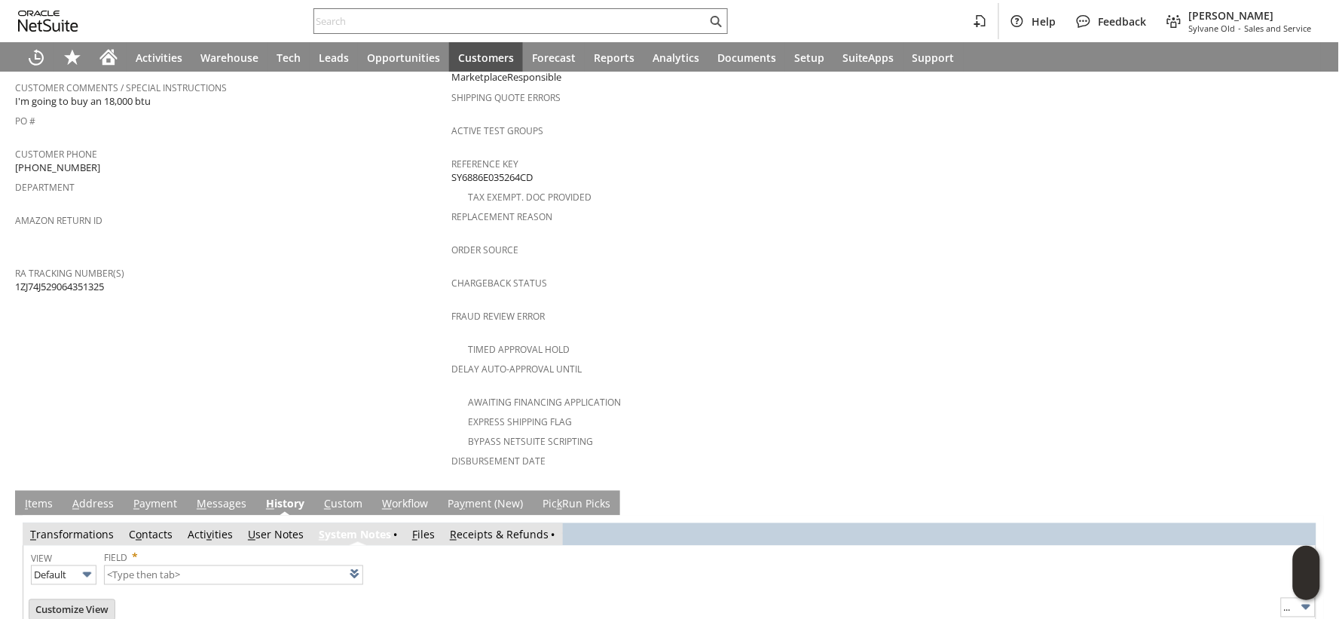
type input "1 to 25 of 69"
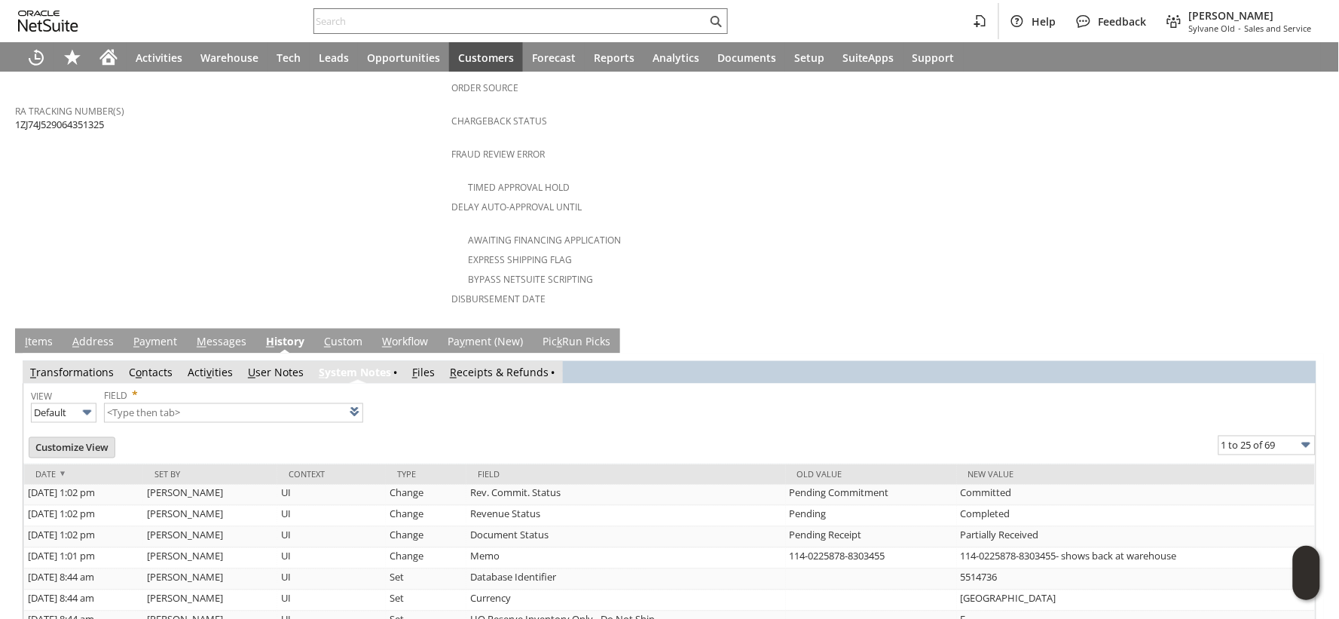
scroll to position [680, 0]
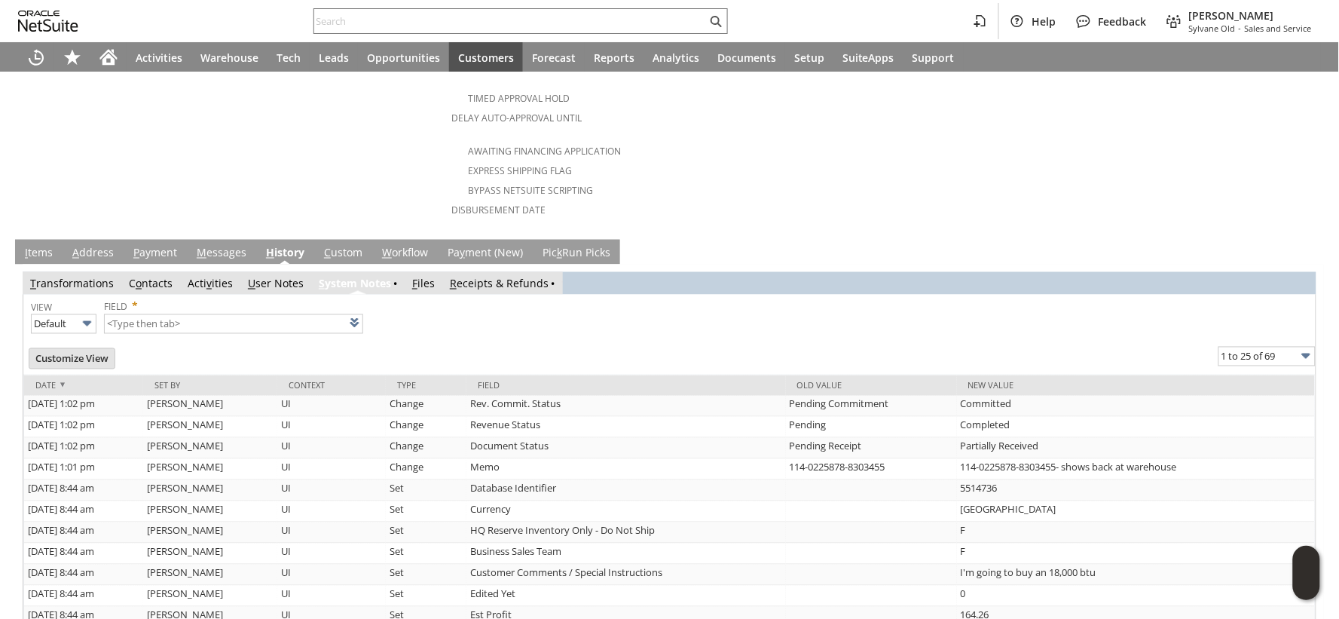
click at [32, 246] on link "I tems" at bounding box center [38, 254] width 35 height 17
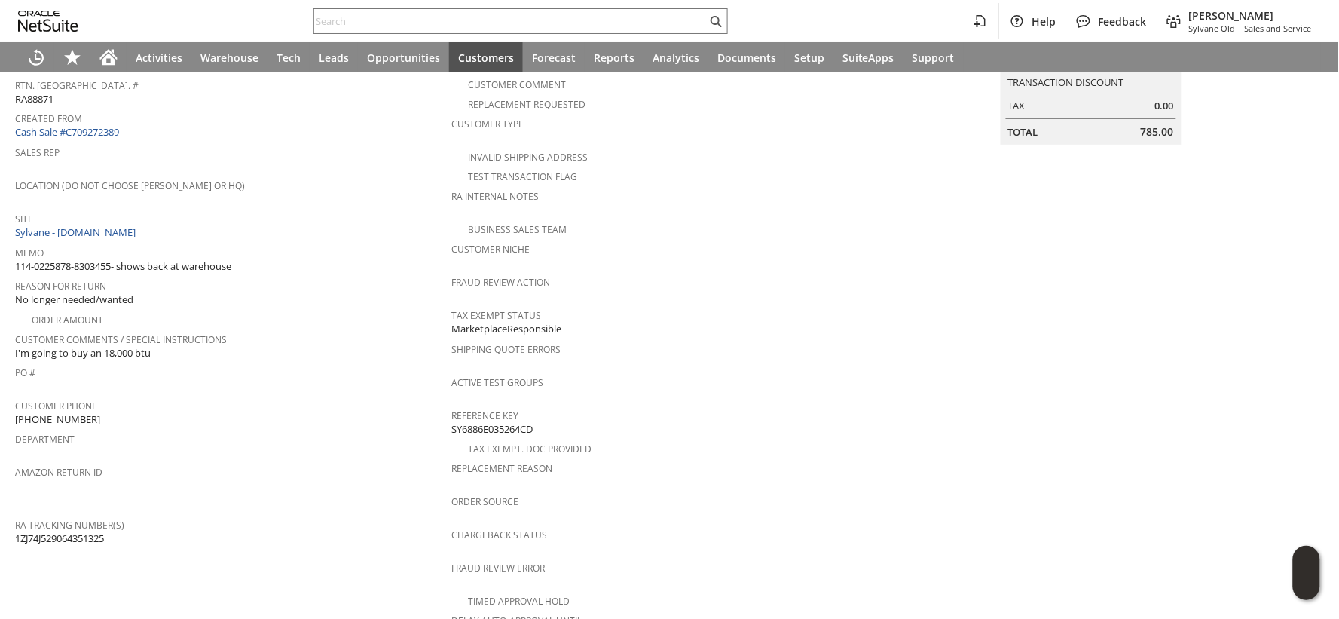
scroll to position [0, 0]
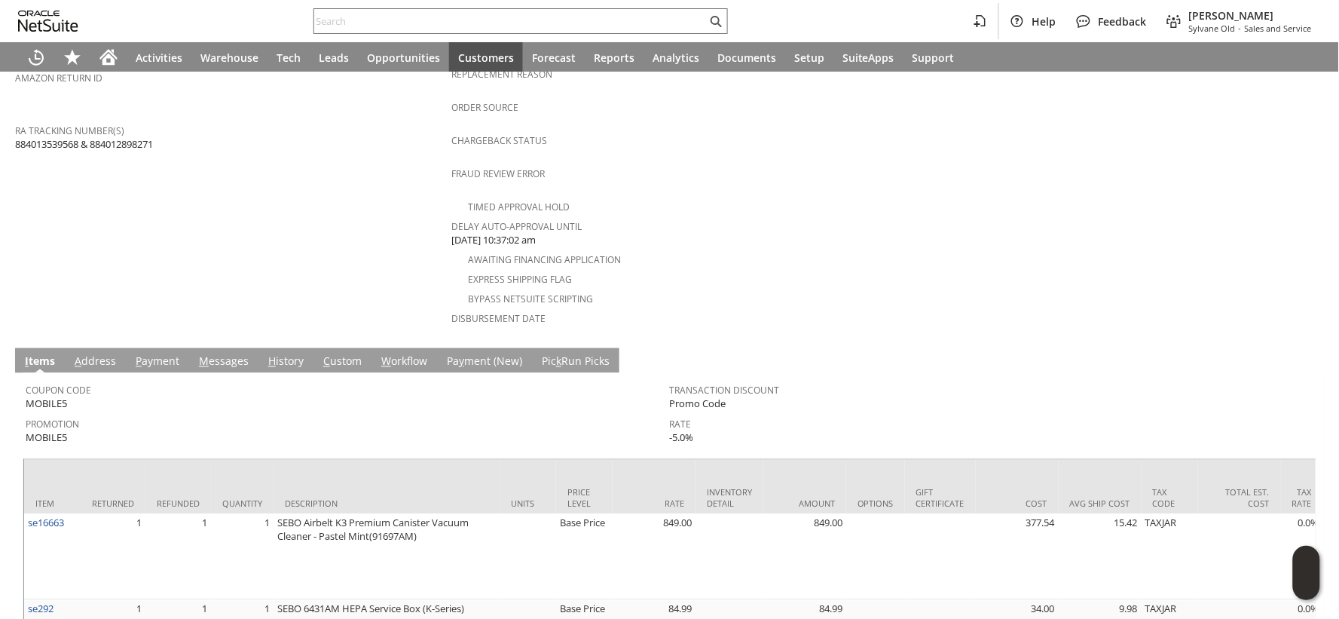
scroll to position [660, 0]
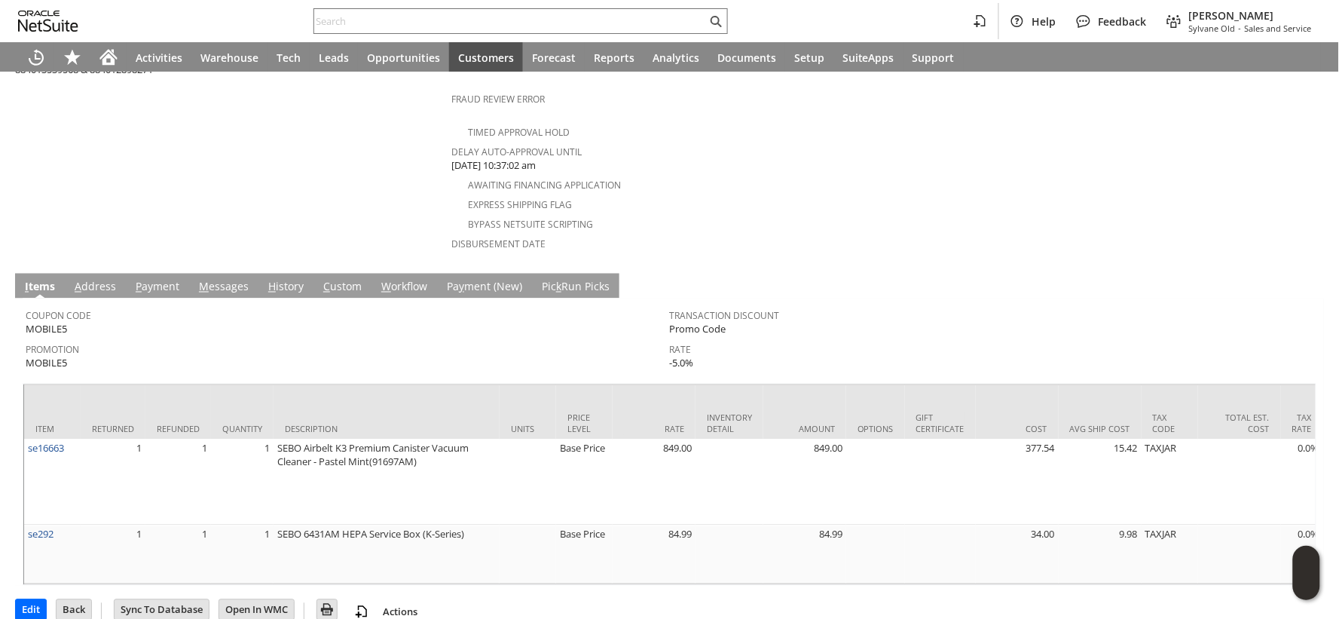
click at [280, 280] on link "H istory" at bounding box center [285, 288] width 43 height 17
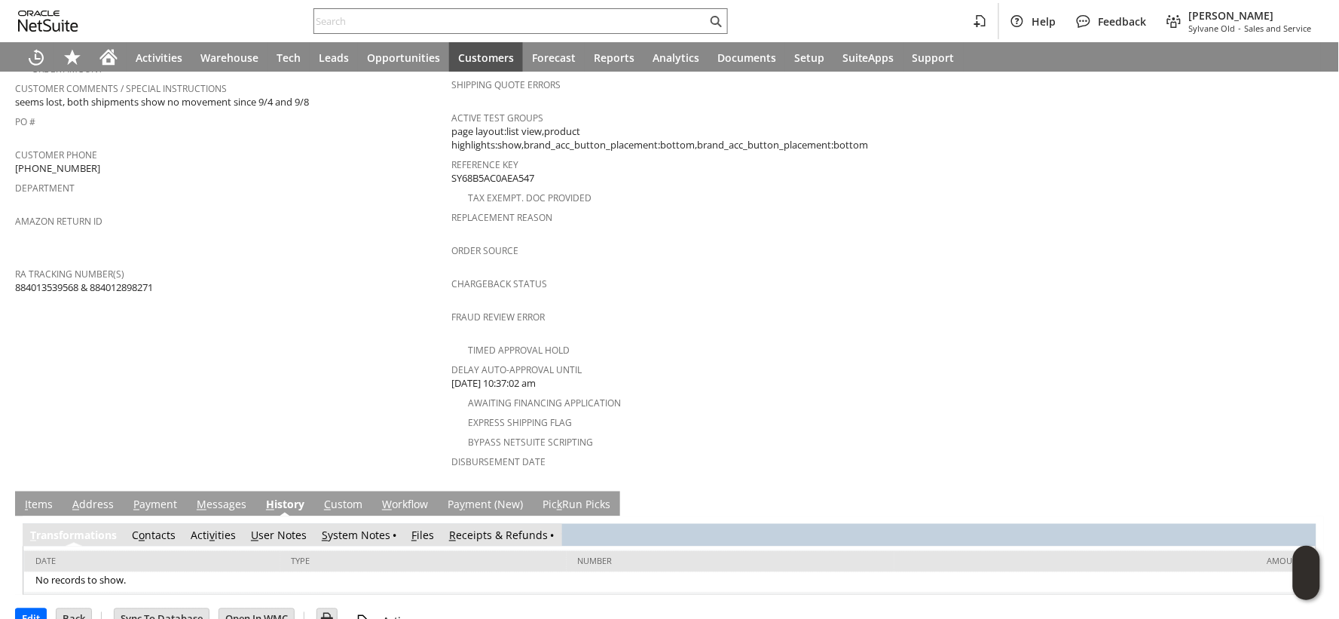
scroll to position [0, 0]
click at [356, 528] on link "S ystem Notes" at bounding box center [356, 535] width 69 height 14
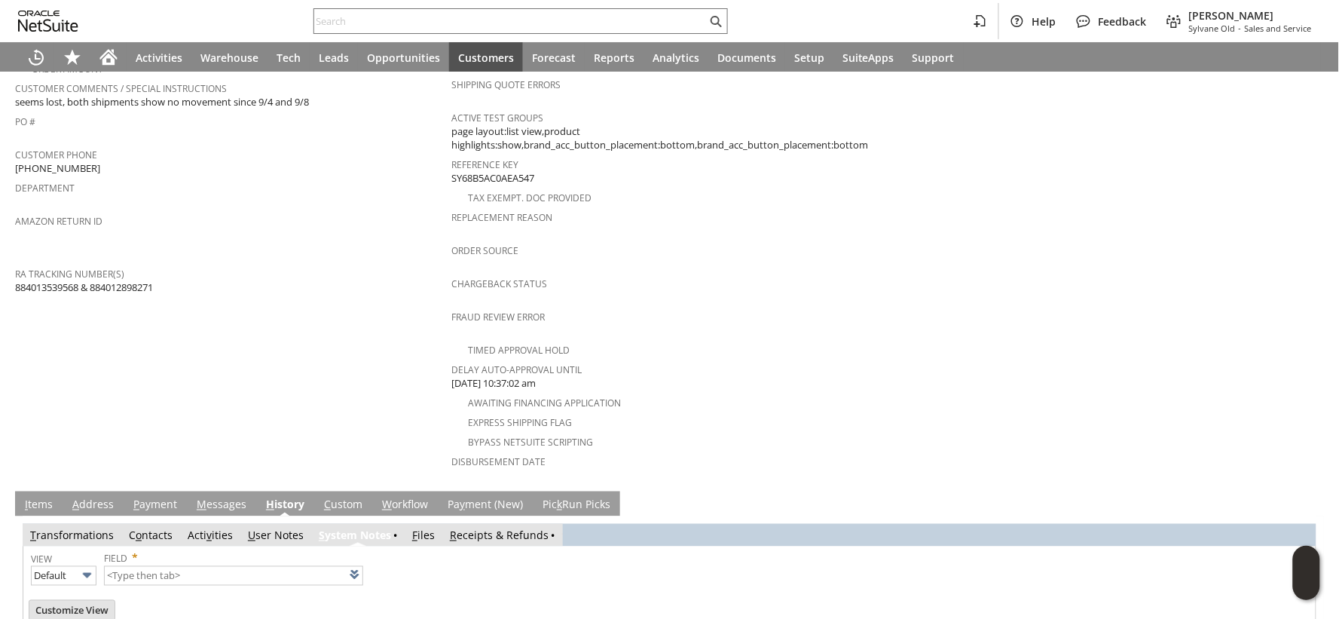
type input "1 to 25 of 83"
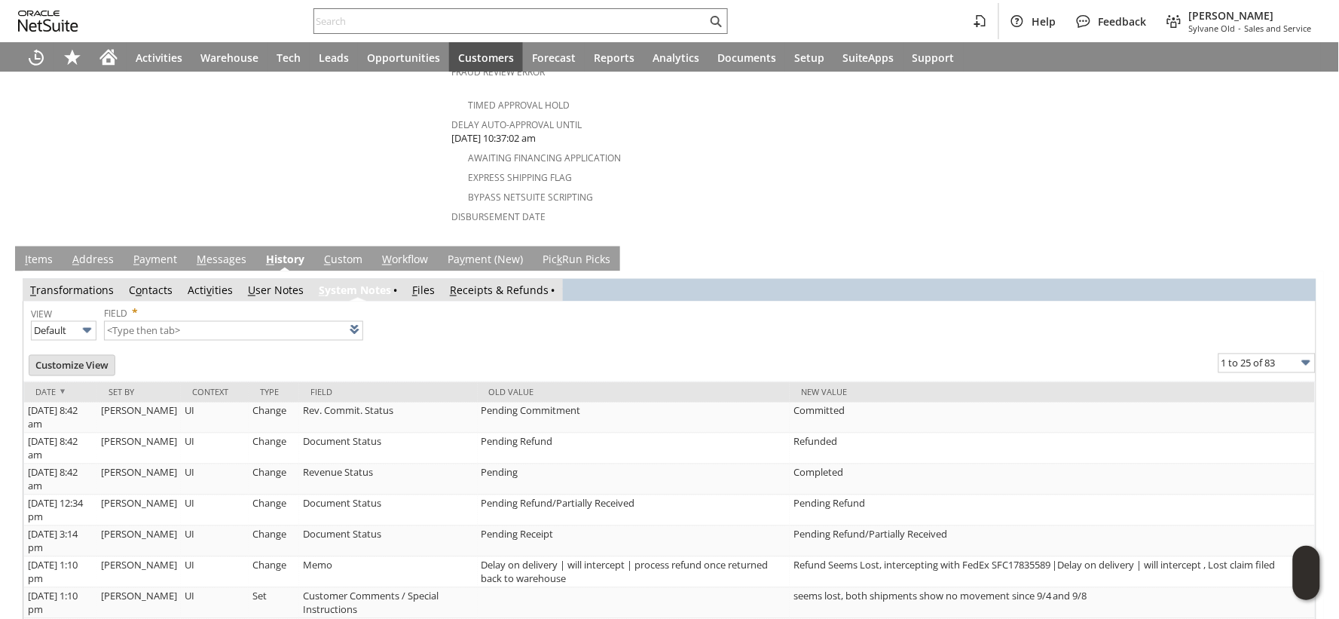
scroll to position [694, 0]
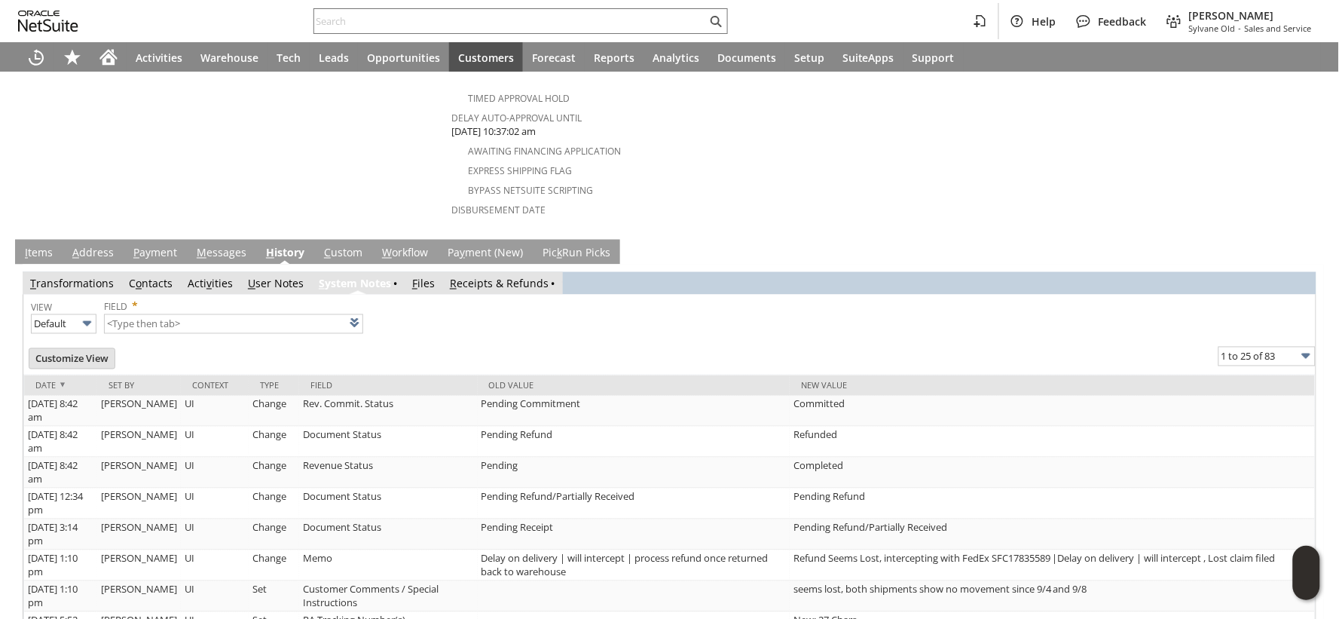
click at [38, 246] on link "I tems" at bounding box center [38, 254] width 35 height 17
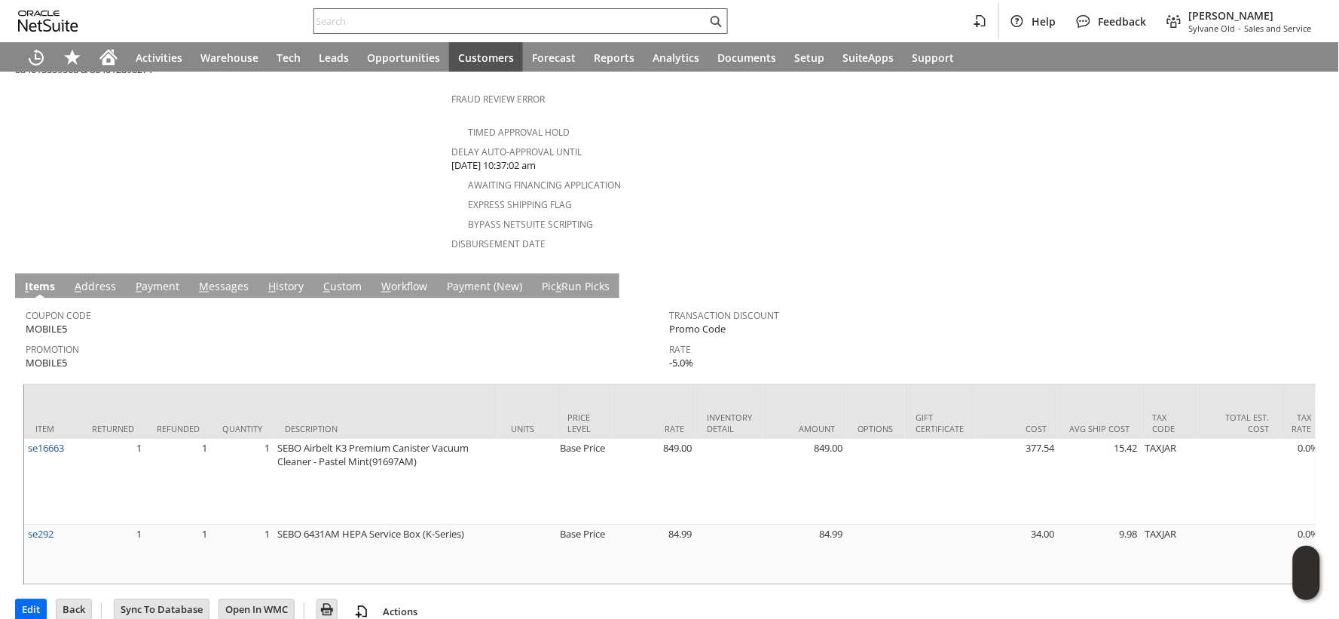
click at [342, 14] on input "text" at bounding box center [510, 21] width 393 height 18
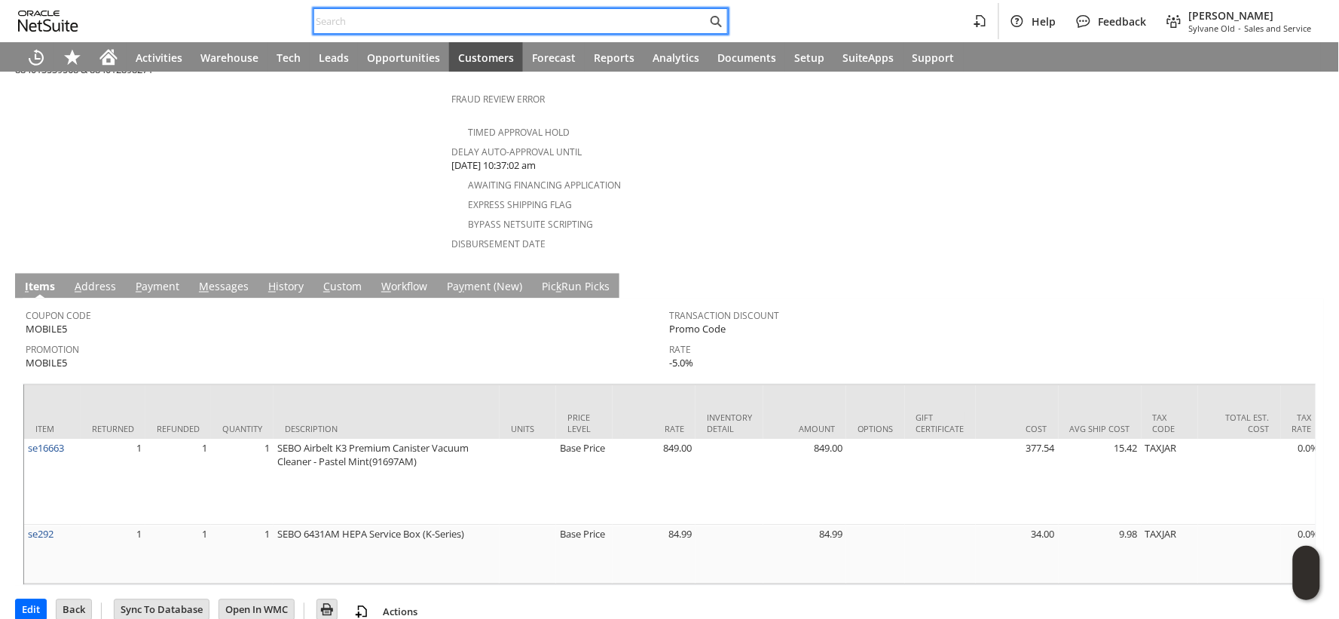
paste input "RA89657"
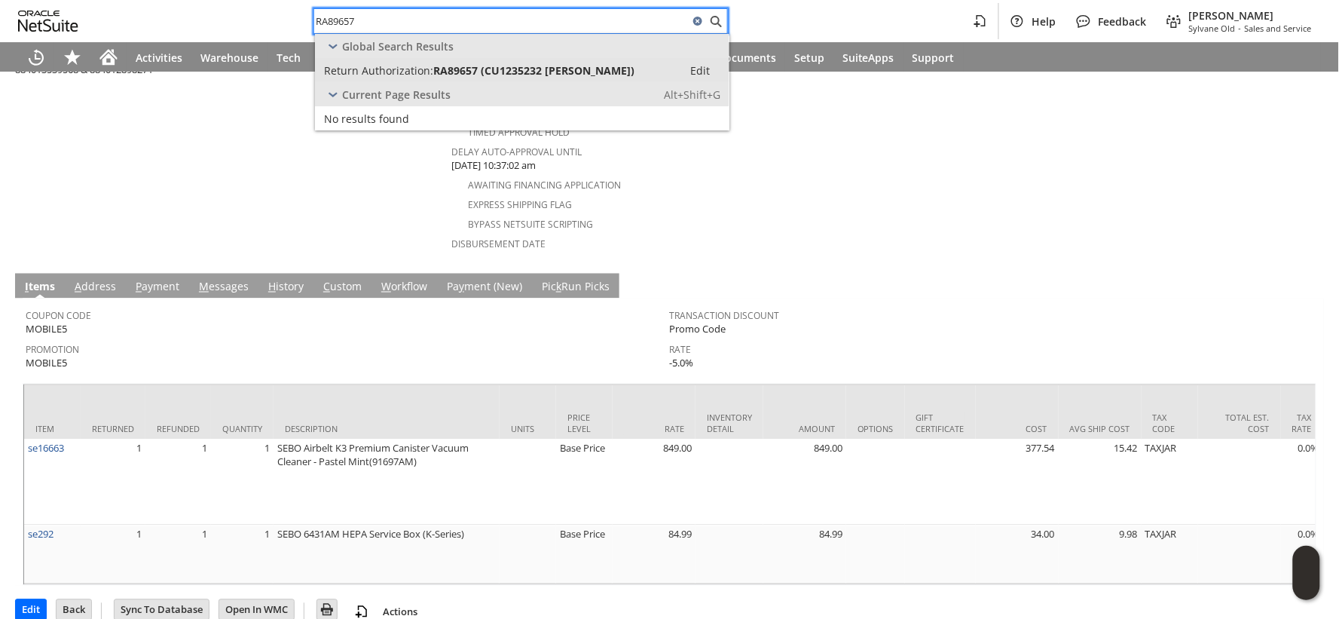
type input "RA89657"
click at [503, 68] on span "RA89657 (CU1235232 pablo alonzo)" at bounding box center [533, 70] width 201 height 14
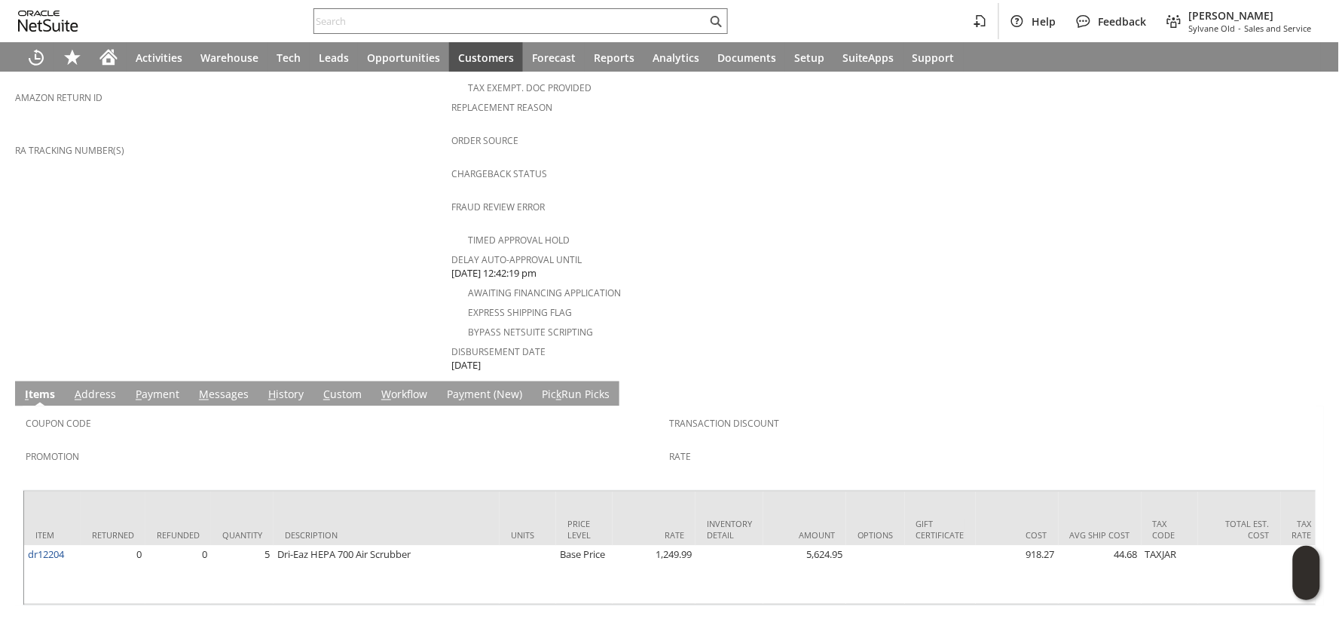
scroll to position [576, 0]
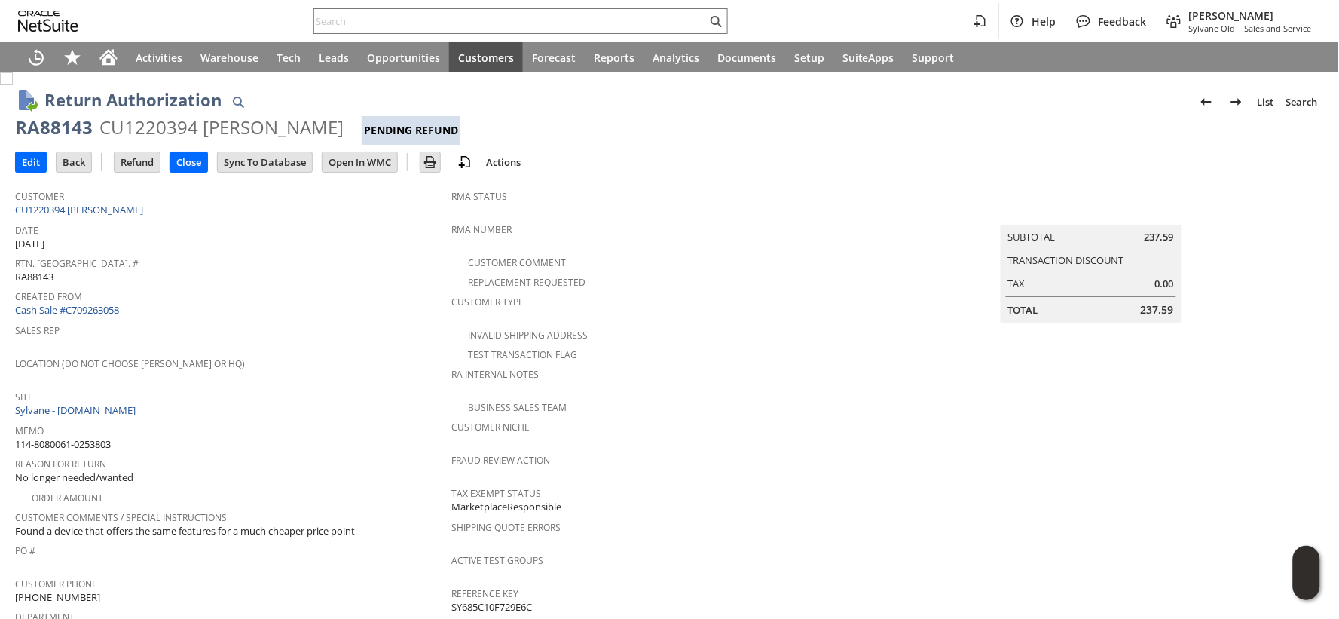
click at [106, 437] on span "114-8080061-0253803" at bounding box center [63, 444] width 96 height 14
copy tbody "114-8080061-0253803"
click at [139, 167] on input "Refund" at bounding box center [137, 162] width 45 height 20
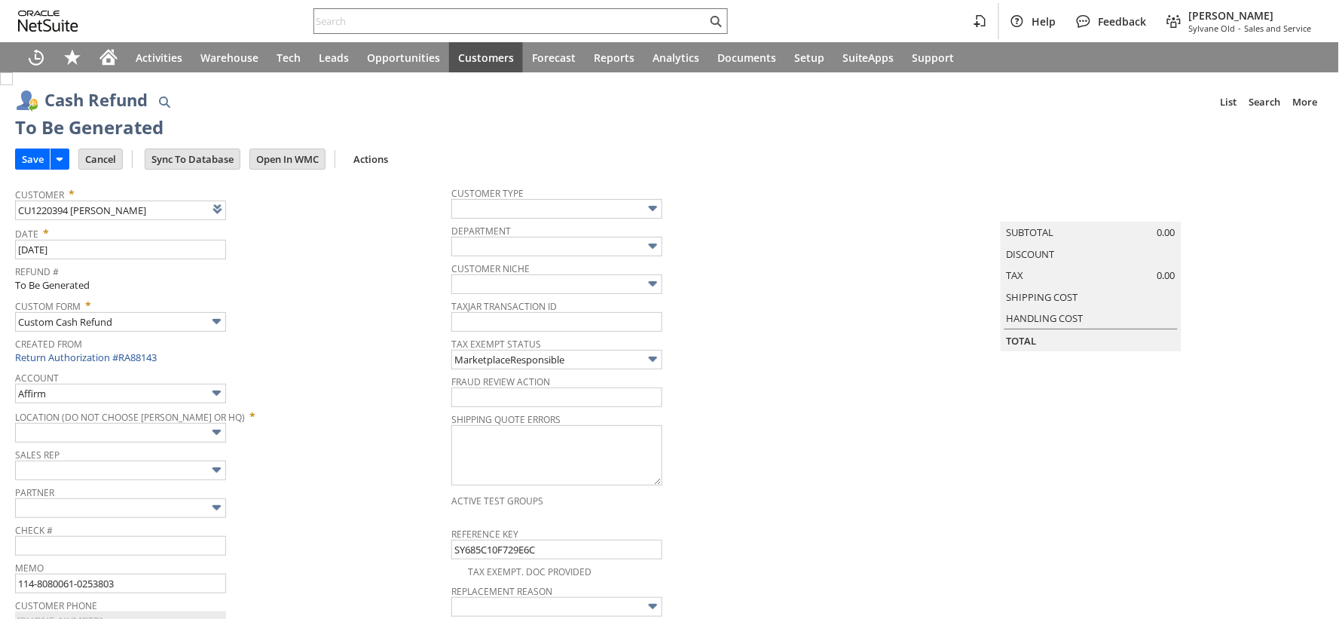
type input "Amazon Undeposited Funds"
type input "Headquarters : Head... : Pending Testing"
type input "Add"
type input "Copy Previous"
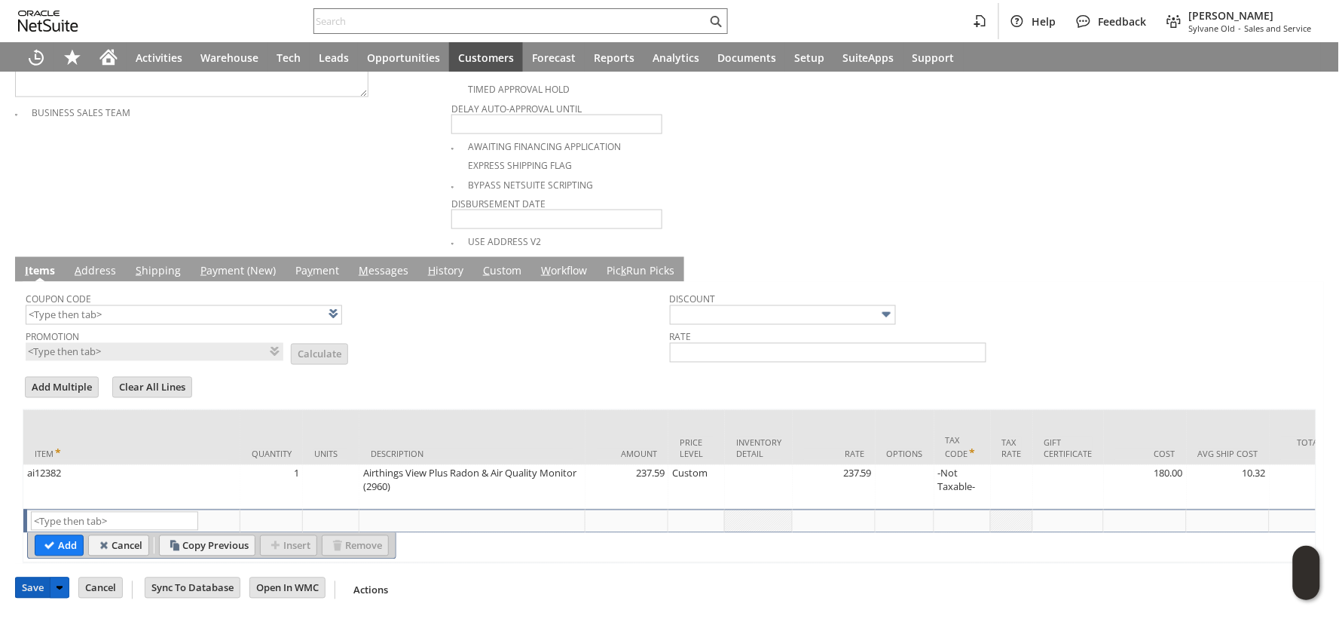
click at [29, 586] on input "Save" at bounding box center [33, 588] width 34 height 20
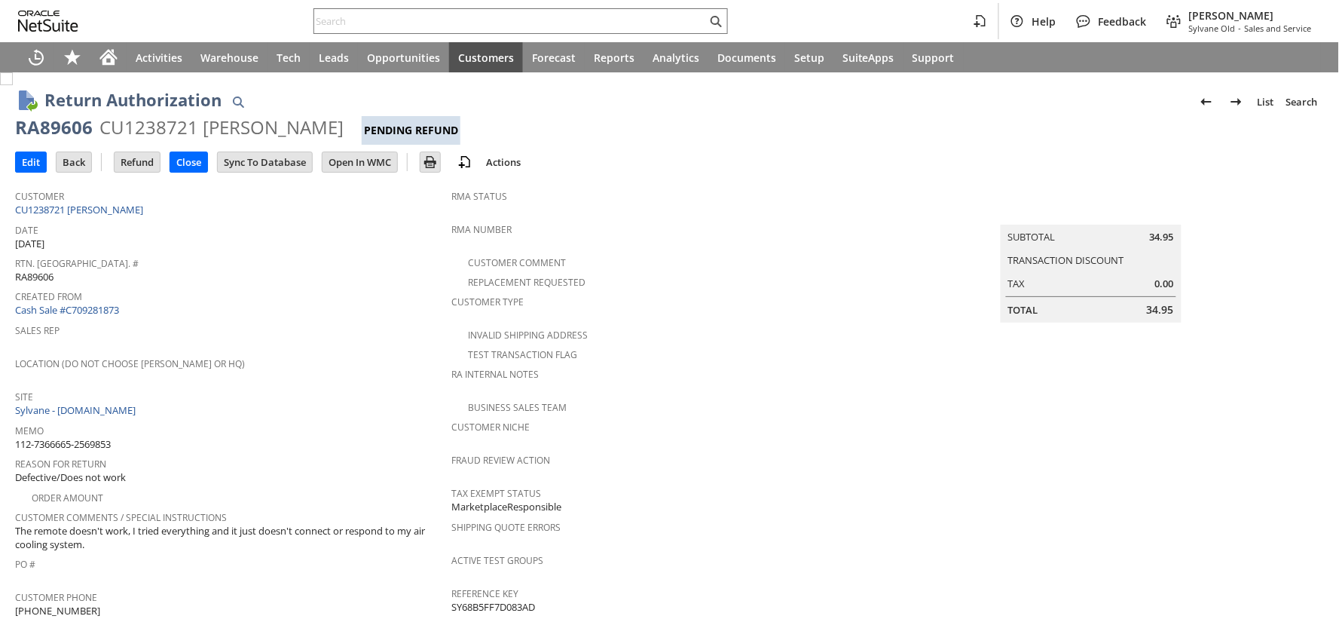
click at [57, 437] on span "112-7366665-2569853" at bounding box center [63, 444] width 96 height 14
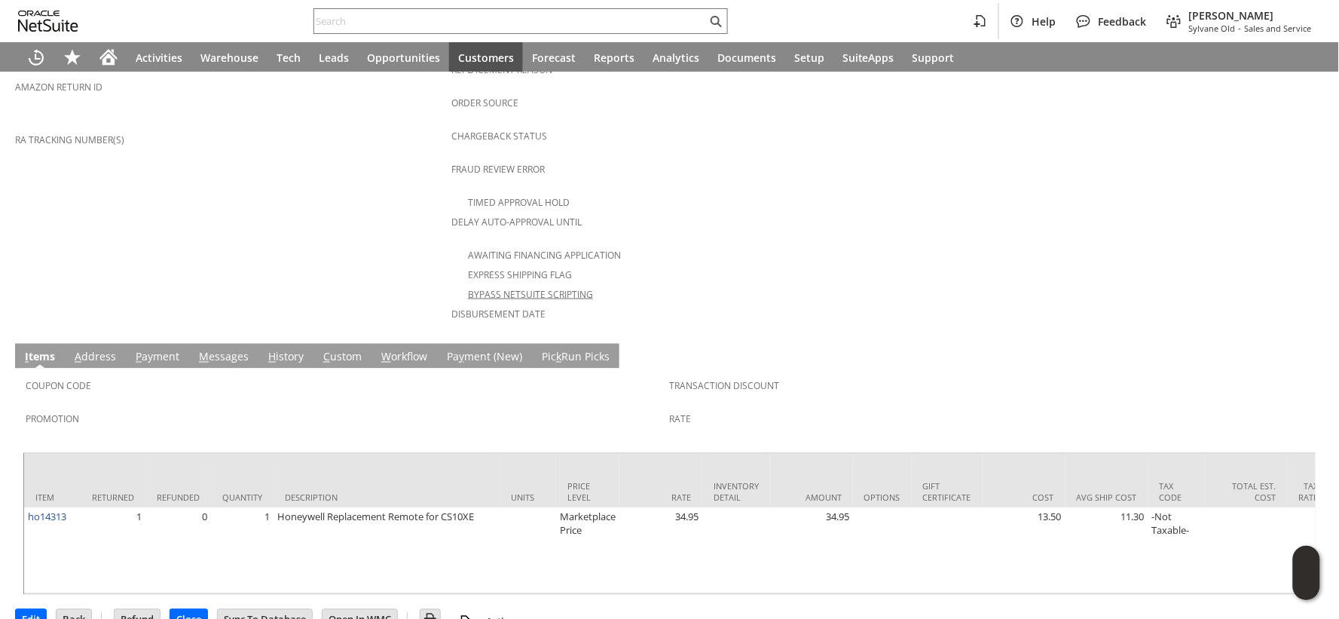
scroll to position [589, 0]
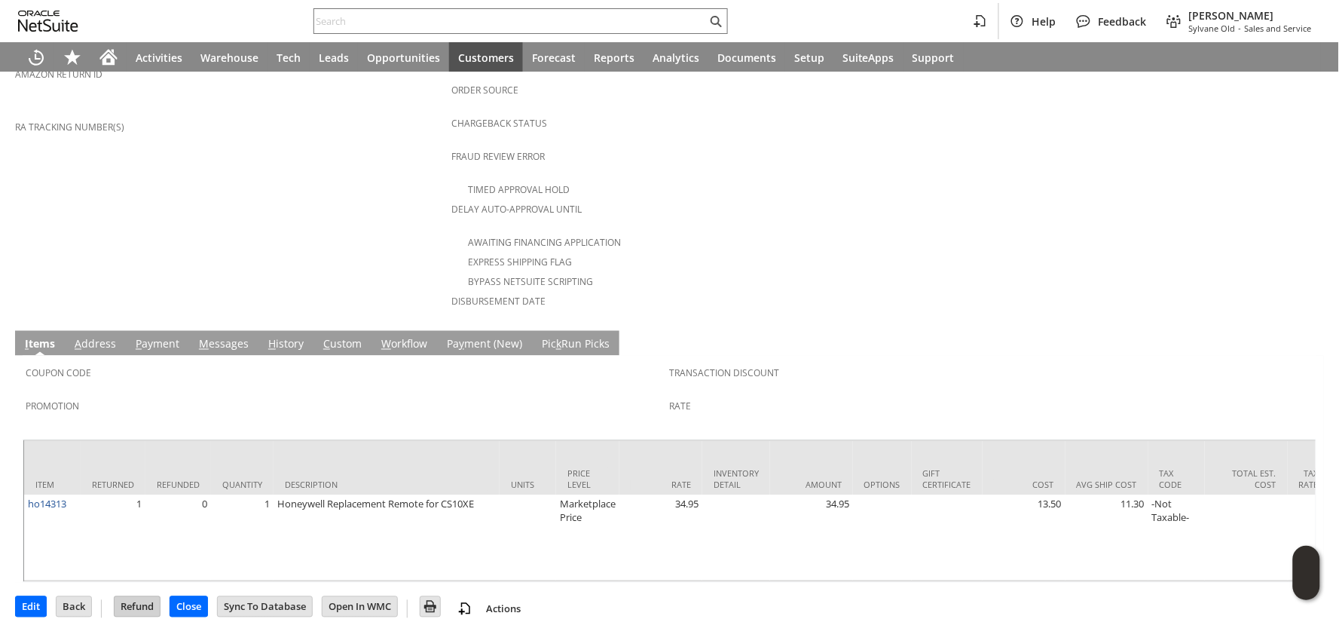
click at [146, 597] on input "Refund" at bounding box center [137, 607] width 45 height 20
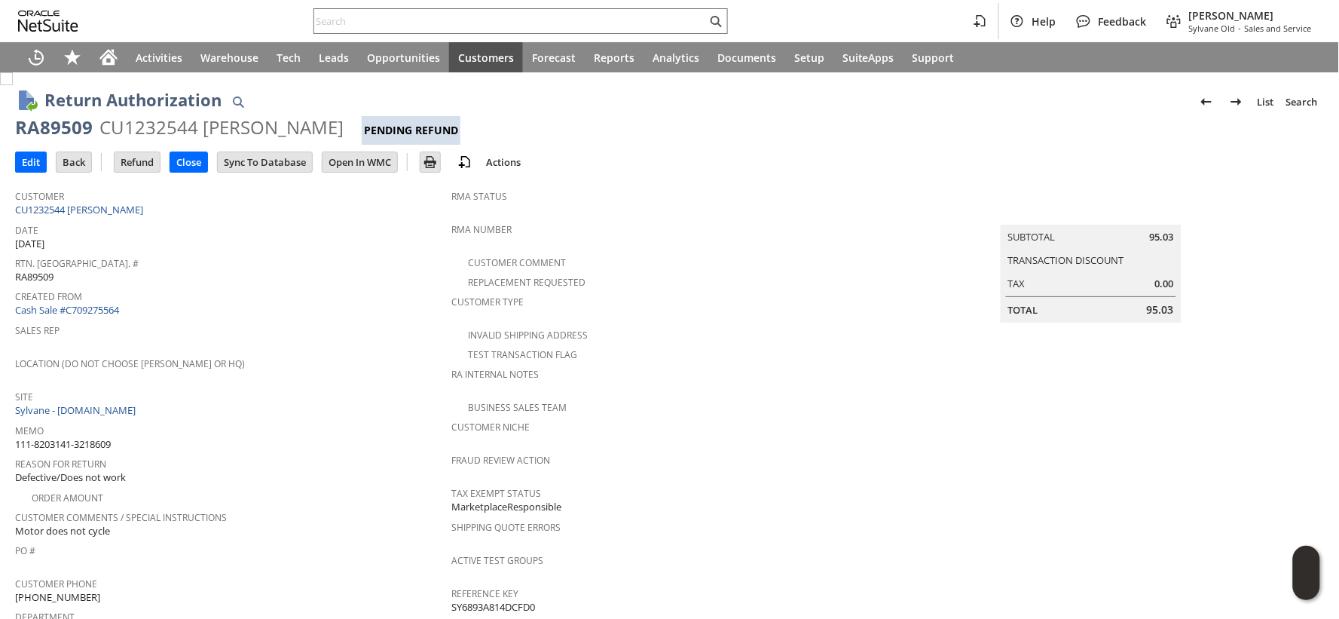
click at [105, 437] on span "111-8203141-3218609" at bounding box center [63, 444] width 96 height 14
copy tbody "111-8203141-3218609"
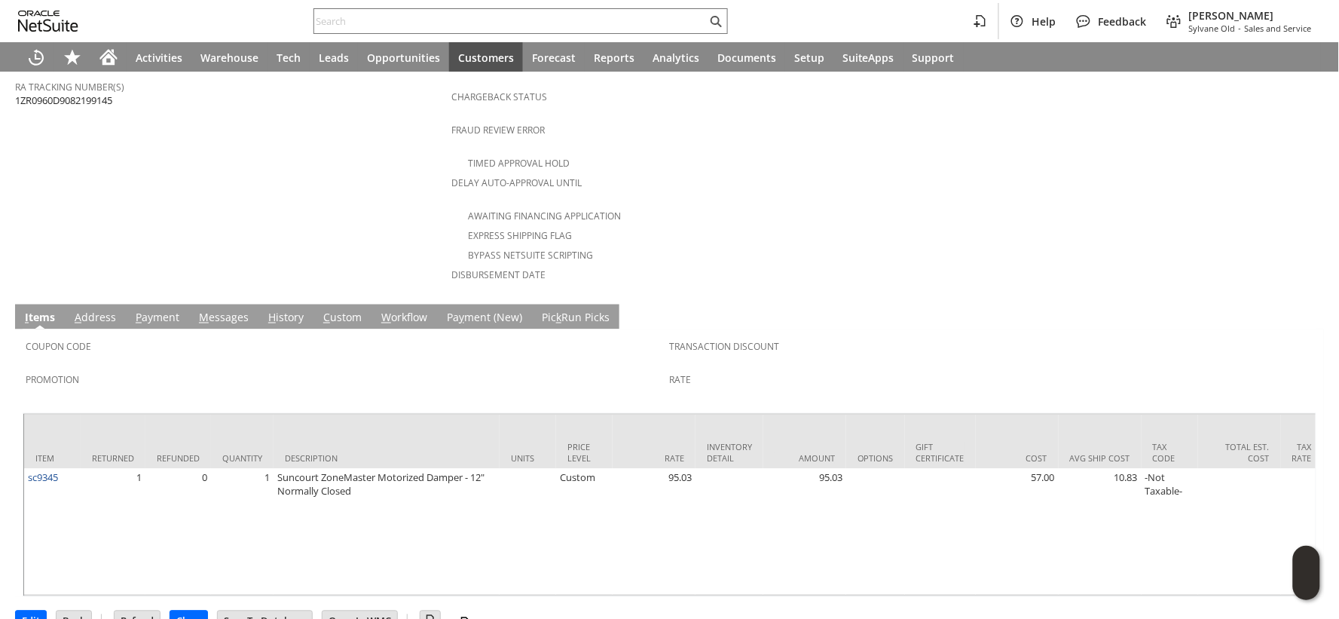
scroll to position [629, 0]
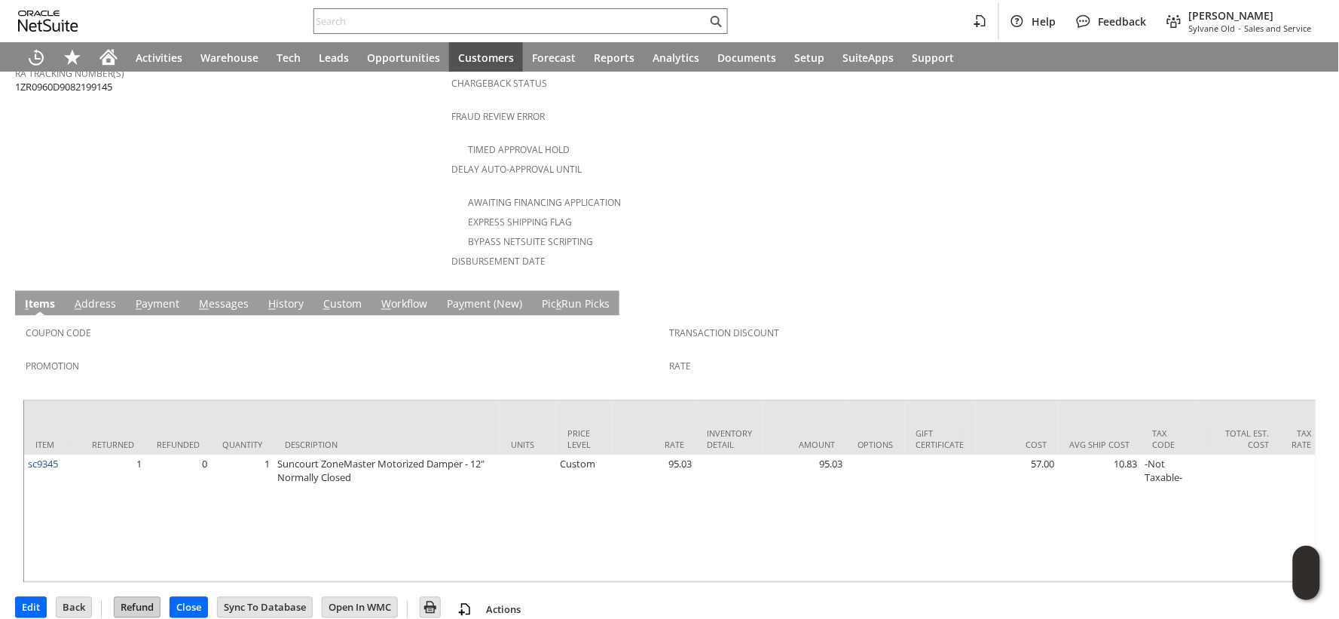
click at [141, 598] on input "Refund" at bounding box center [137, 608] width 45 height 20
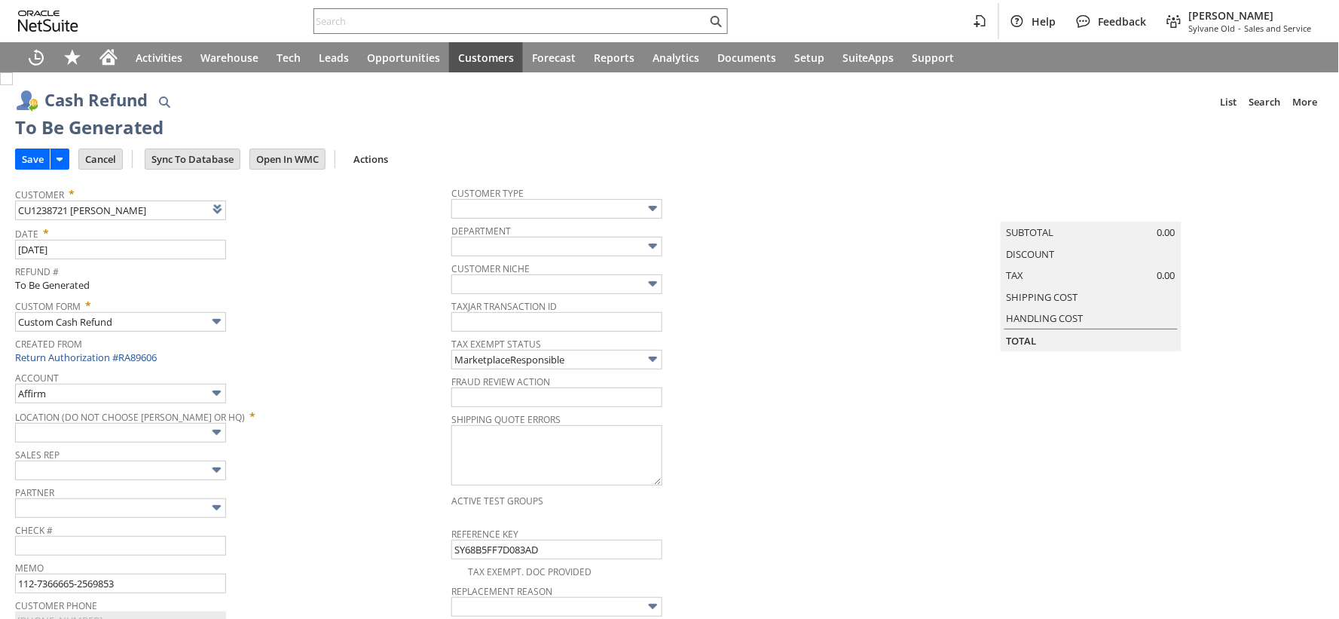
type input "Amazon Undeposited Funds"
type input "Headquarters : Head... : Pending Testing"
type input "Add"
type input "Copy Previous"
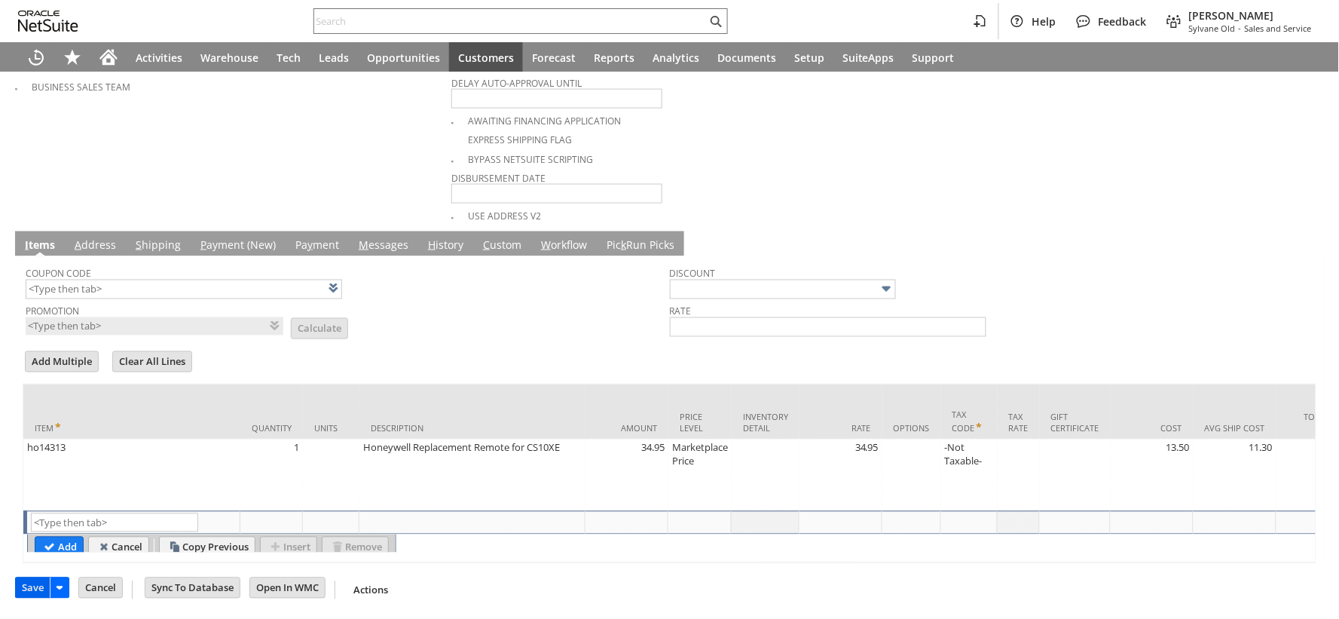
click at [32, 590] on input "Save" at bounding box center [33, 588] width 34 height 20
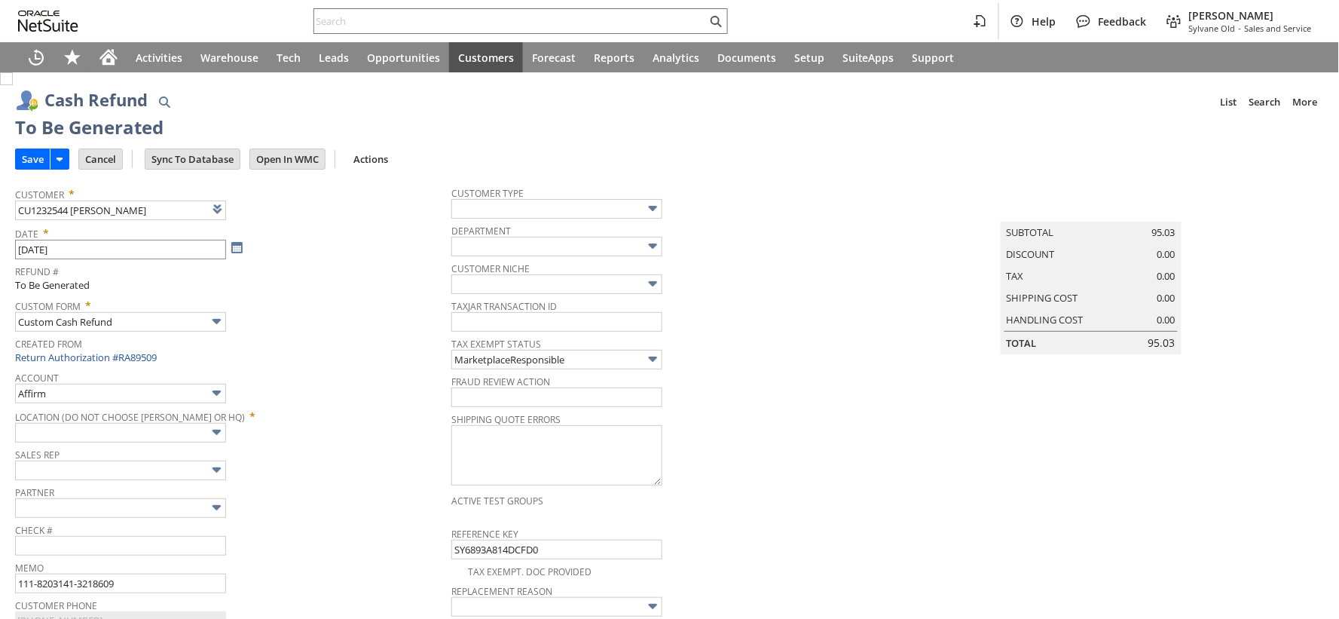
type input "Amazon Undeposited Funds"
type input "Headquarters : Head... : Pending Testing"
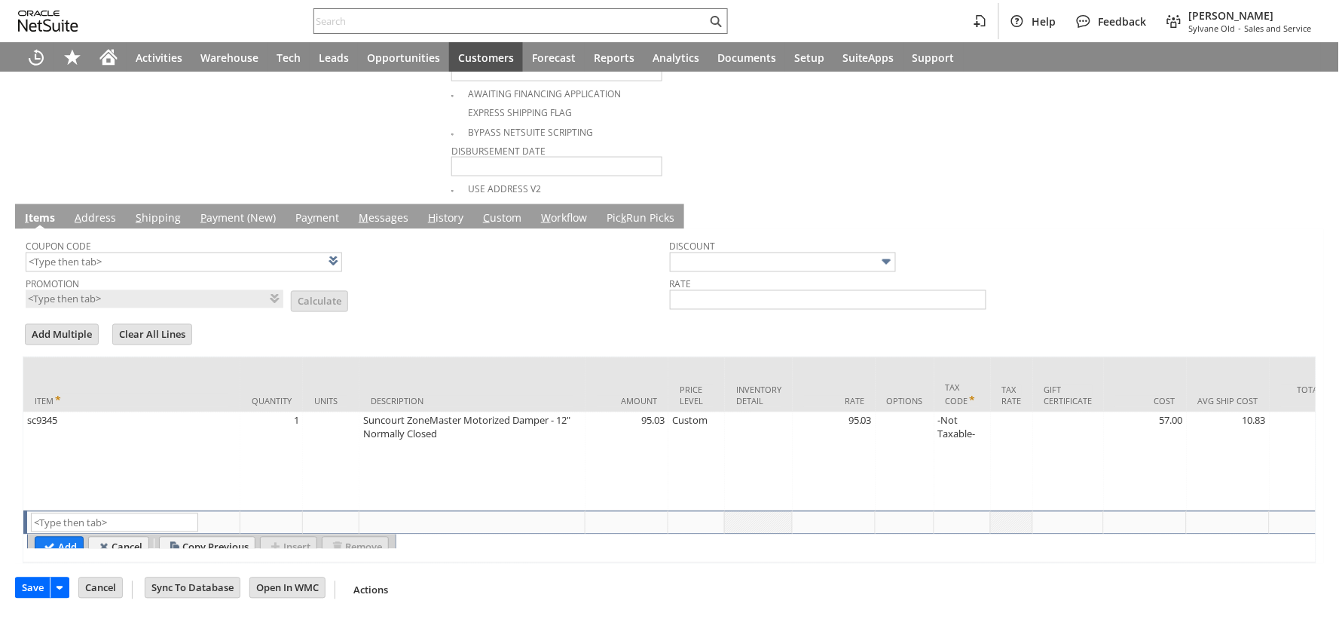
click at [38, 585] on input "Save" at bounding box center [33, 588] width 34 height 20
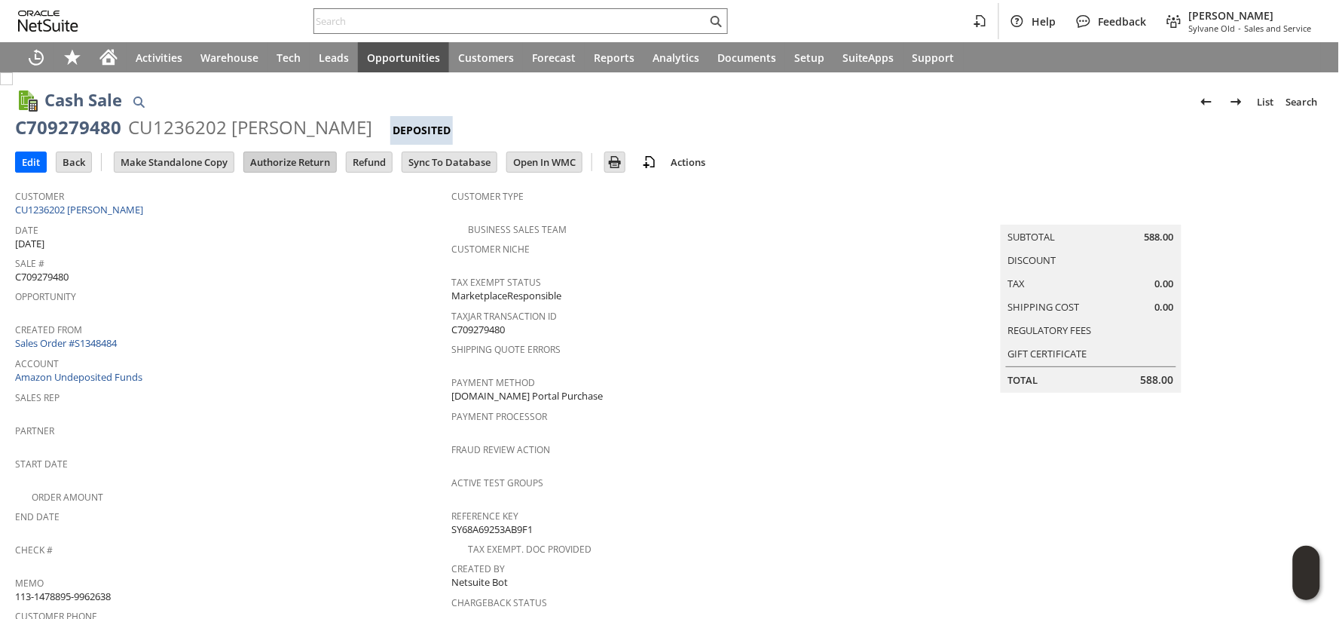
click at [294, 167] on input "Authorize Return" at bounding box center [290, 162] width 92 height 20
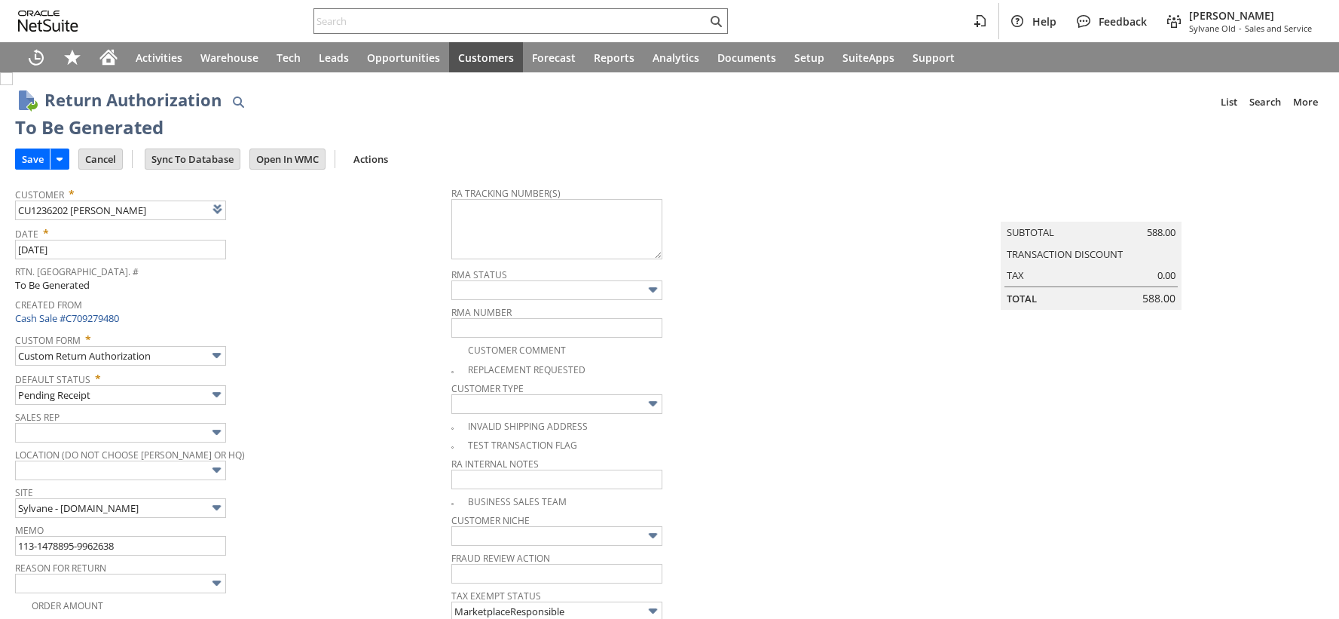
type input "Add"
type input "Copy Previous"
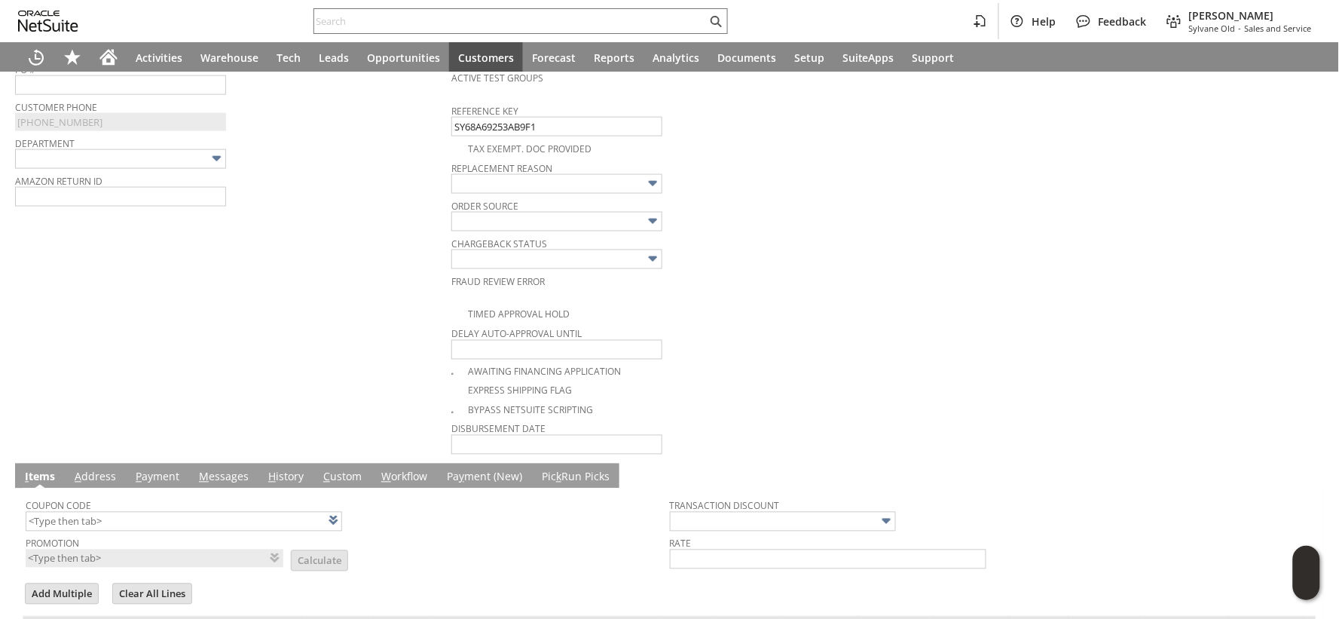
scroll to position [469, 0]
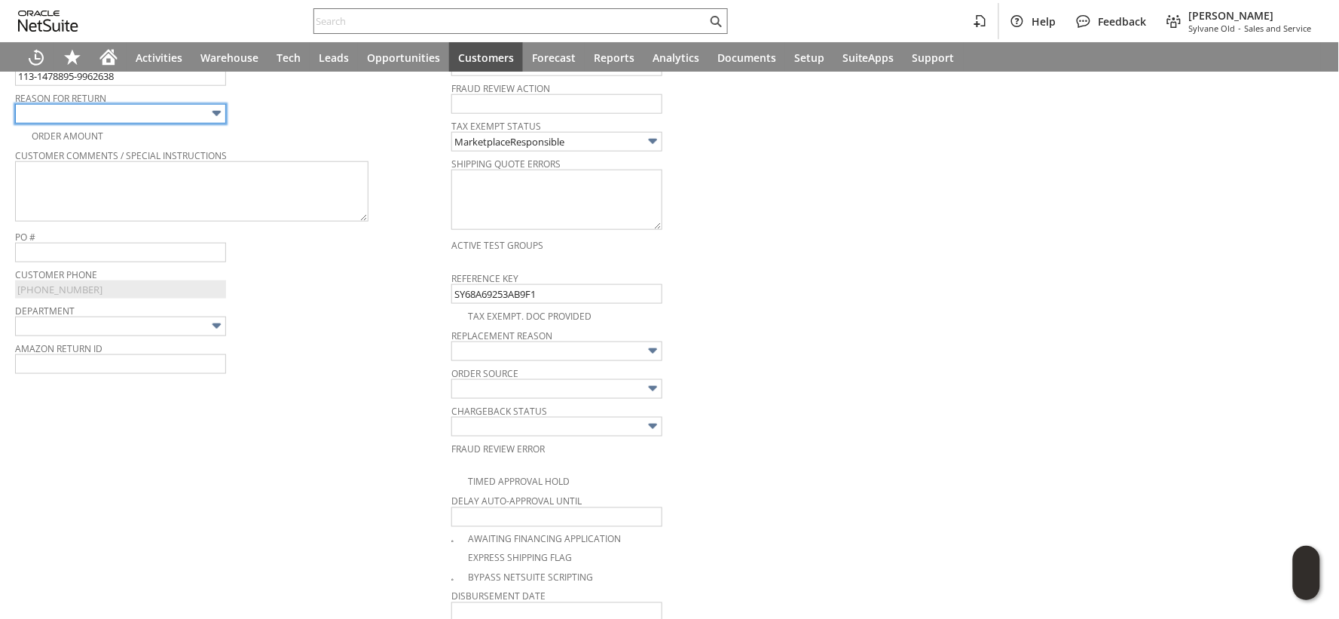
click at [205, 115] on input "text" at bounding box center [120, 114] width 211 height 20
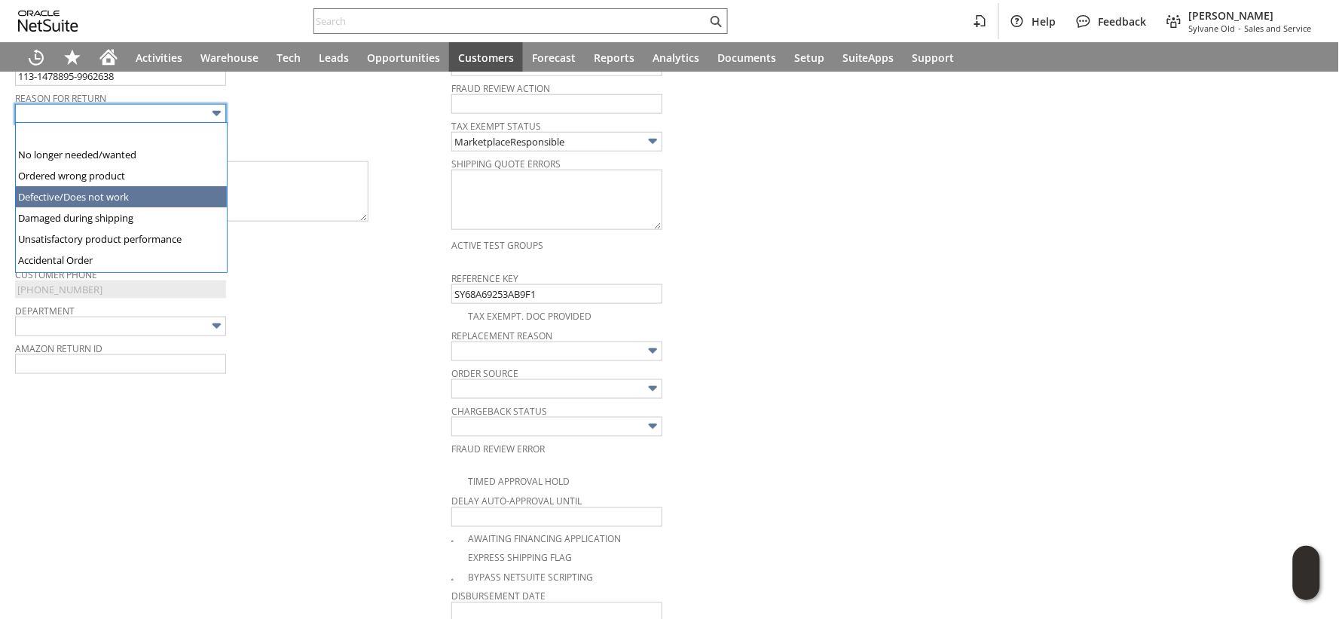
type input "Defective/Does not work"
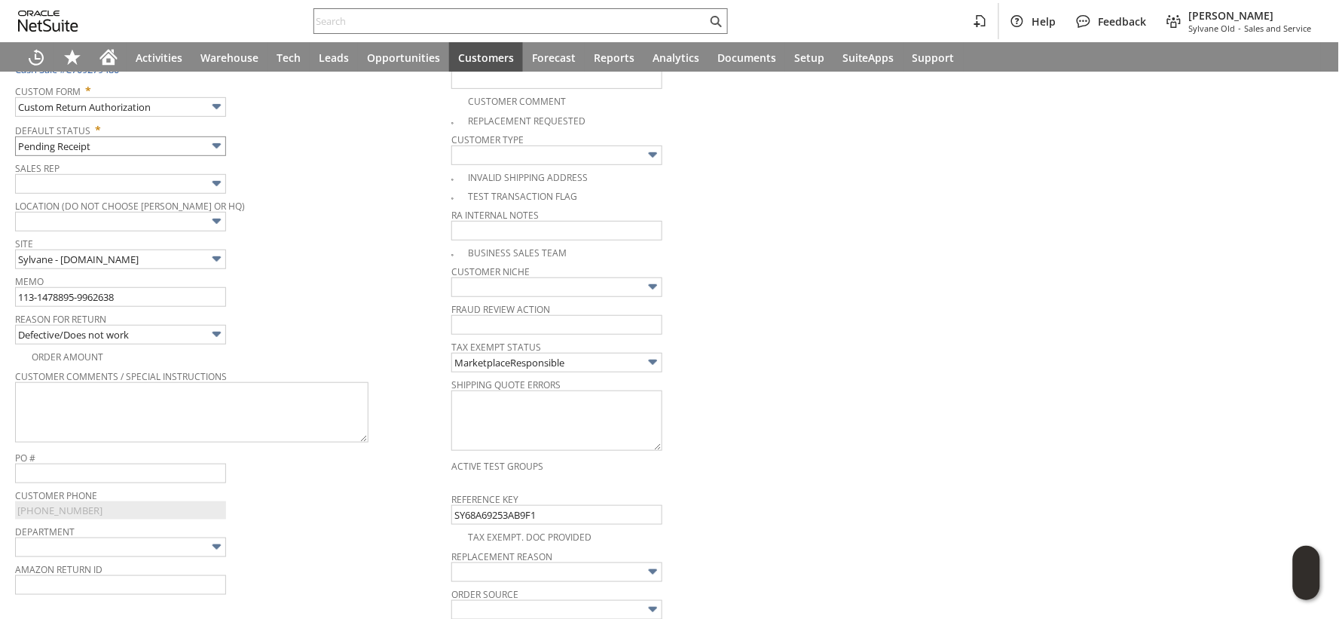
scroll to position [0, 0]
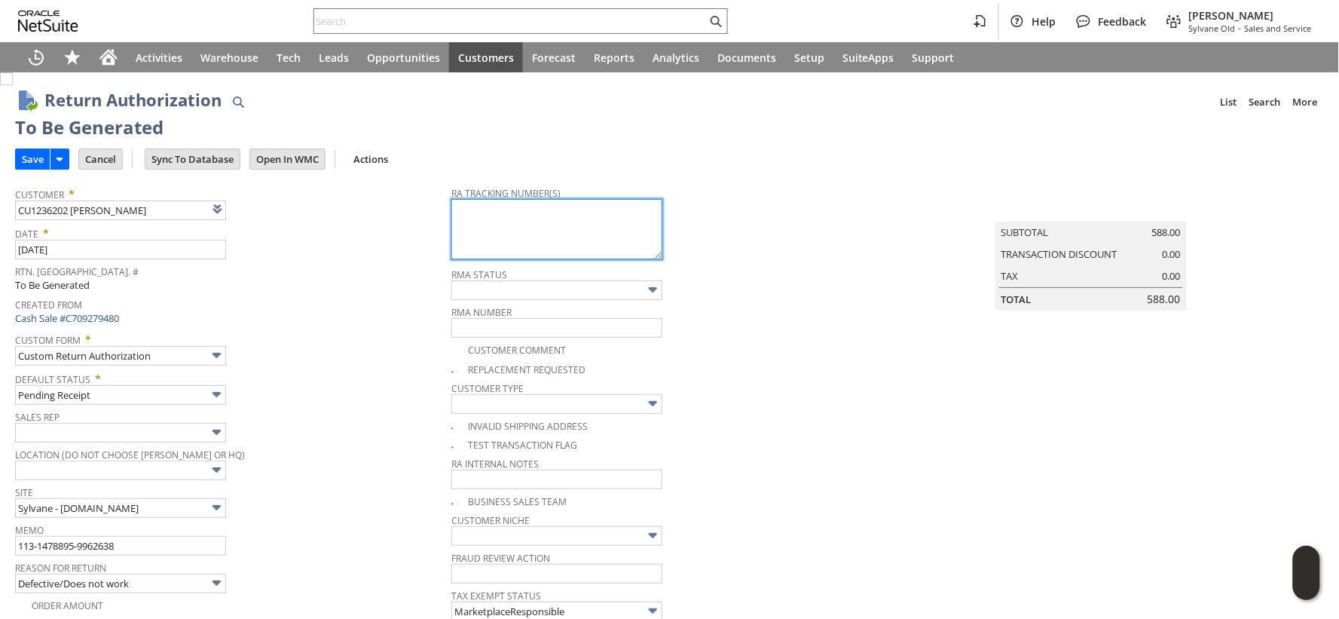
click at [487, 237] on textarea at bounding box center [556, 229] width 211 height 60
paste textarea "1ZR0960D9094003645"
type textarea "1ZR0960D9094003645"
click at [25, 161] on input "Save" at bounding box center [33, 159] width 34 height 20
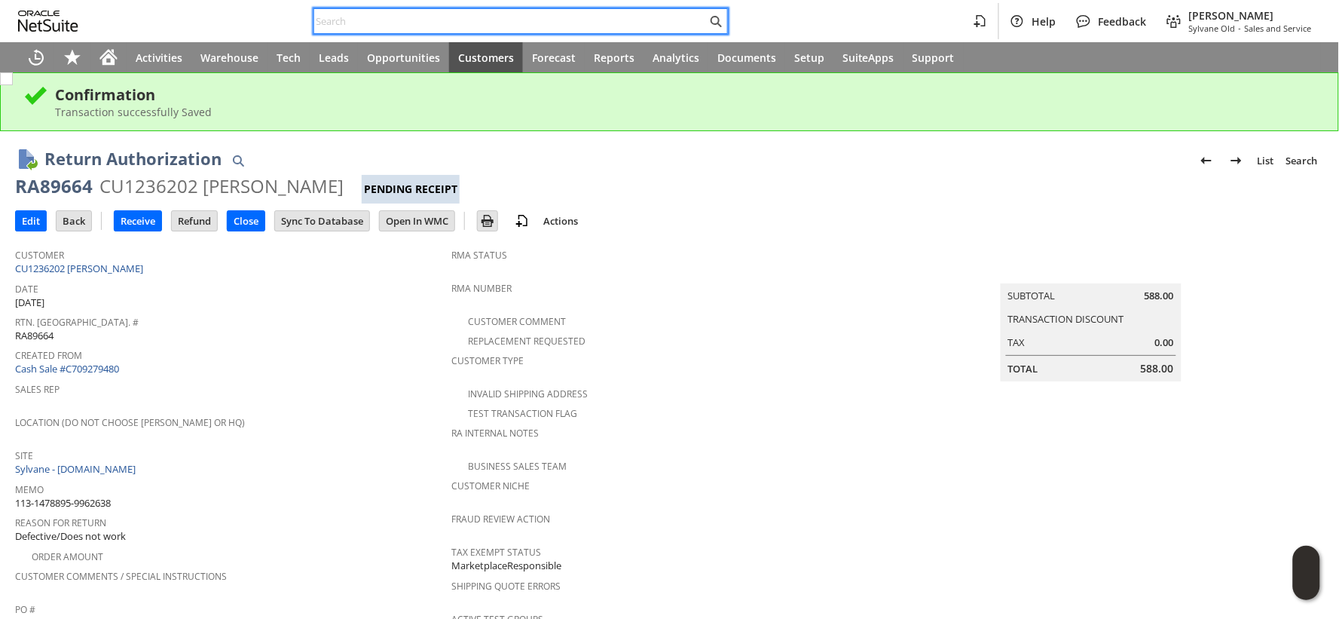
click at [332, 20] on input "text" at bounding box center [510, 21] width 393 height 18
paste input "SY684C8ED3E0B51"
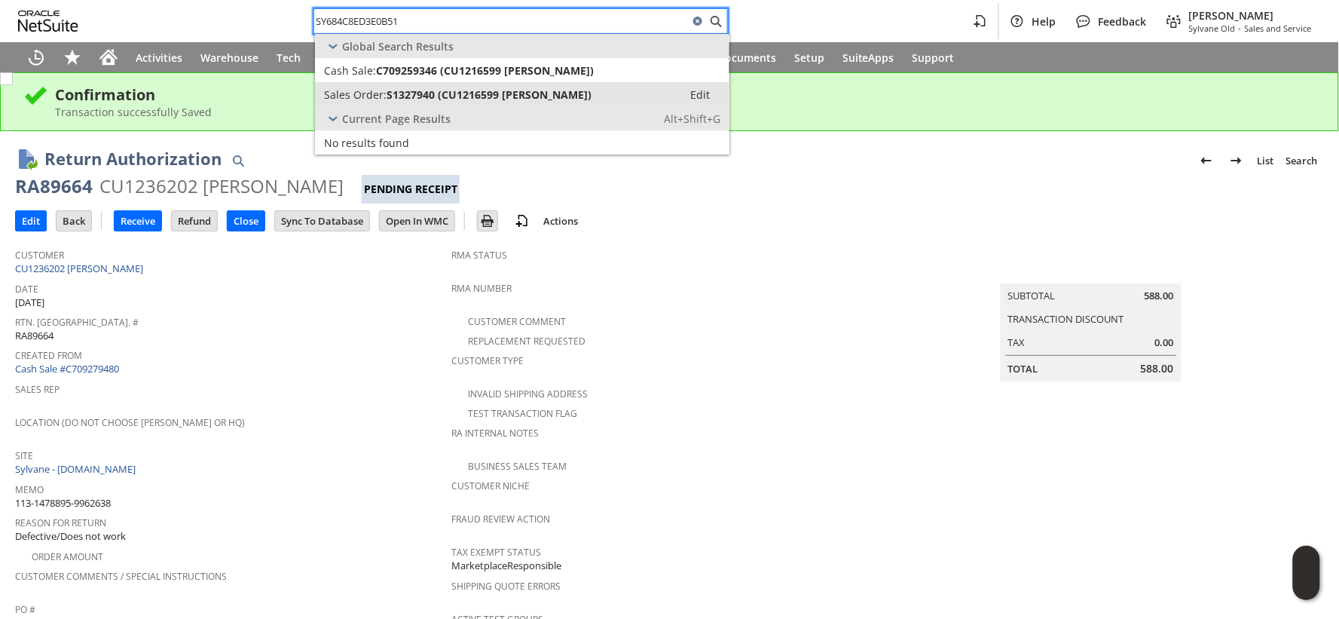
type input "SY684C8ED3E0B51"
click at [410, 93] on span "S1327940 (CU1216599 Brian K Jacobi)" at bounding box center [489, 94] width 205 height 14
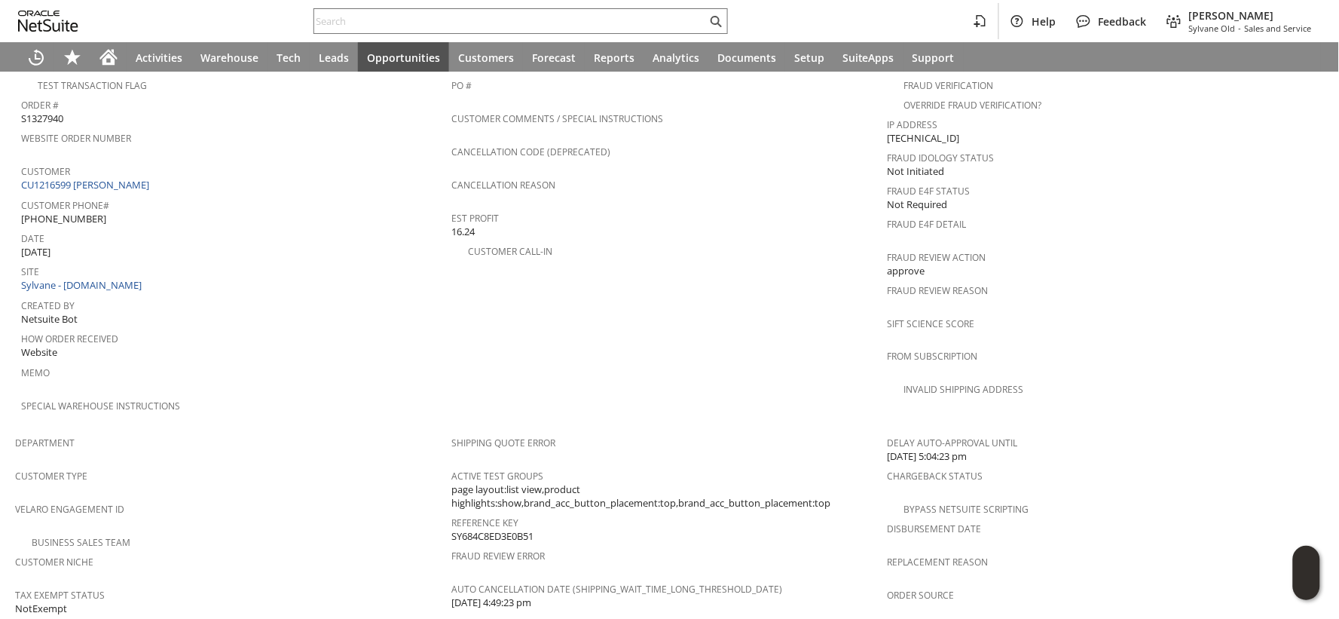
scroll to position [586, 0]
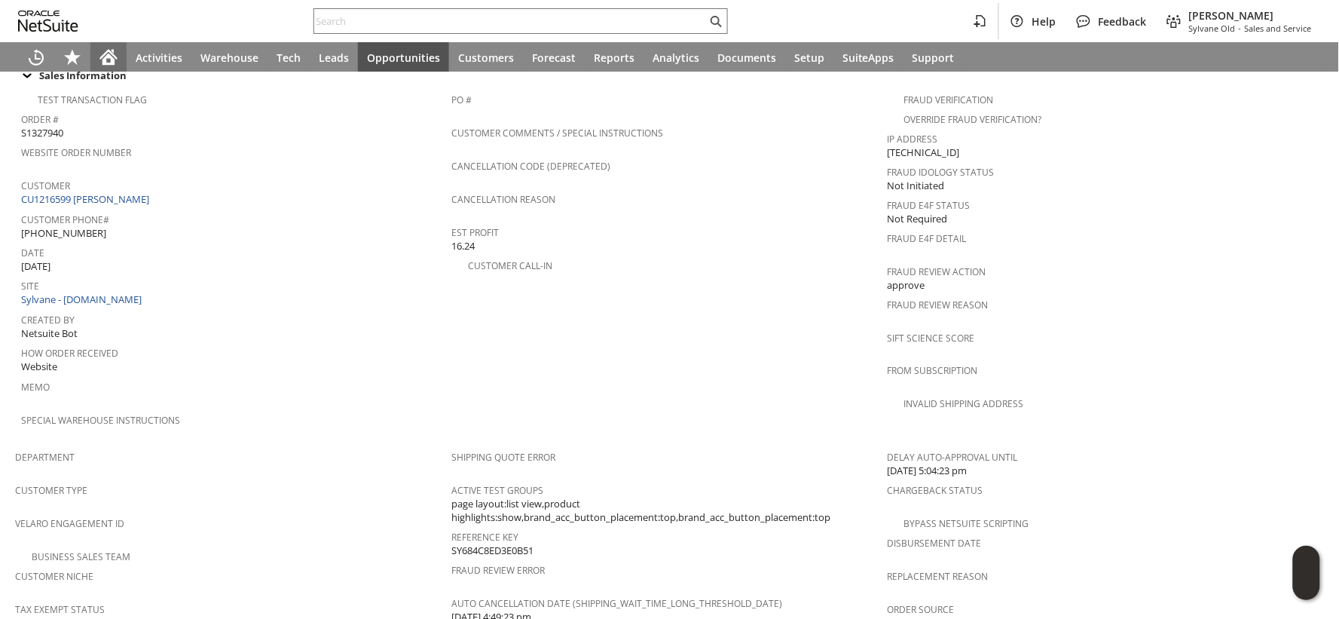
click at [112, 63] on icon "Home" at bounding box center [108, 59] width 12 height 11
